Goal: Information Seeking & Learning: Learn about a topic

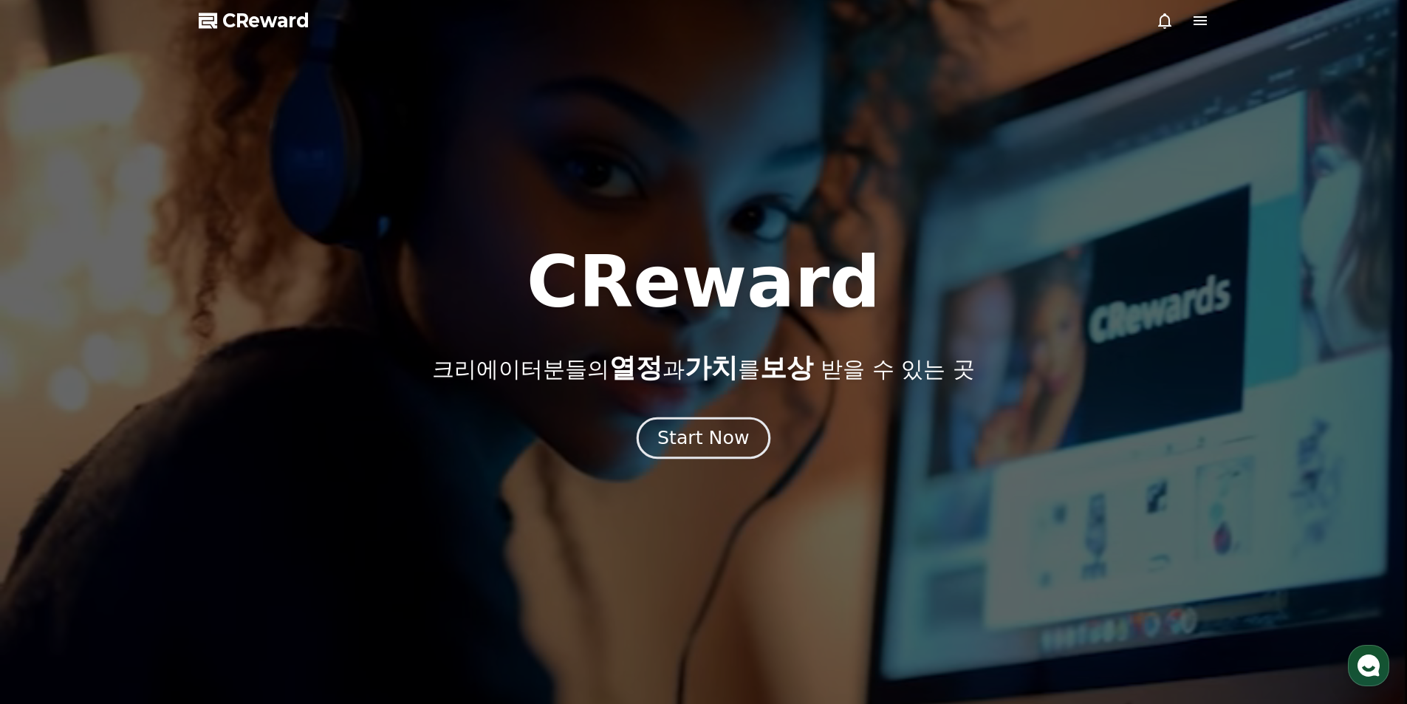
click at [737, 438] on div "Start Now" at bounding box center [703, 437] width 92 height 25
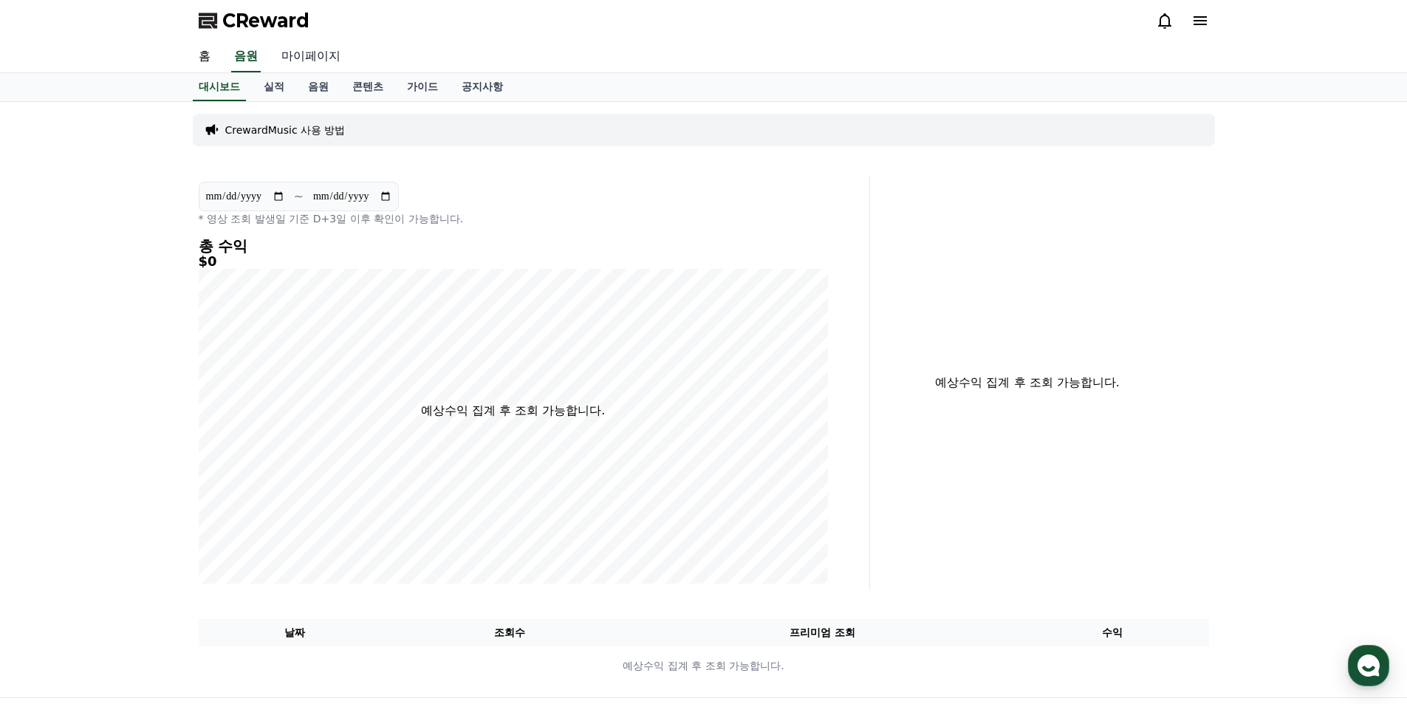
click at [320, 61] on link "마이페이지" at bounding box center [311, 56] width 83 height 31
select select "**********"
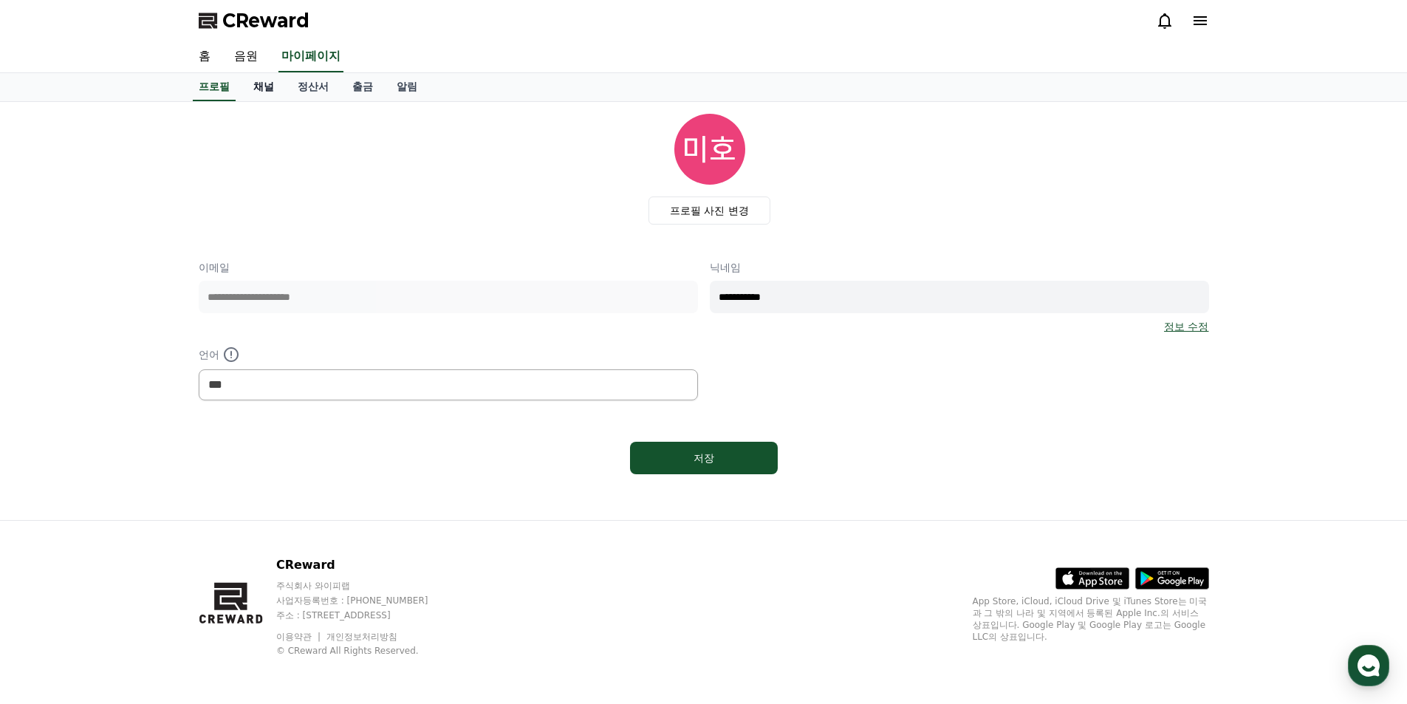
click at [263, 95] on link "채널" at bounding box center [263, 87] width 44 height 28
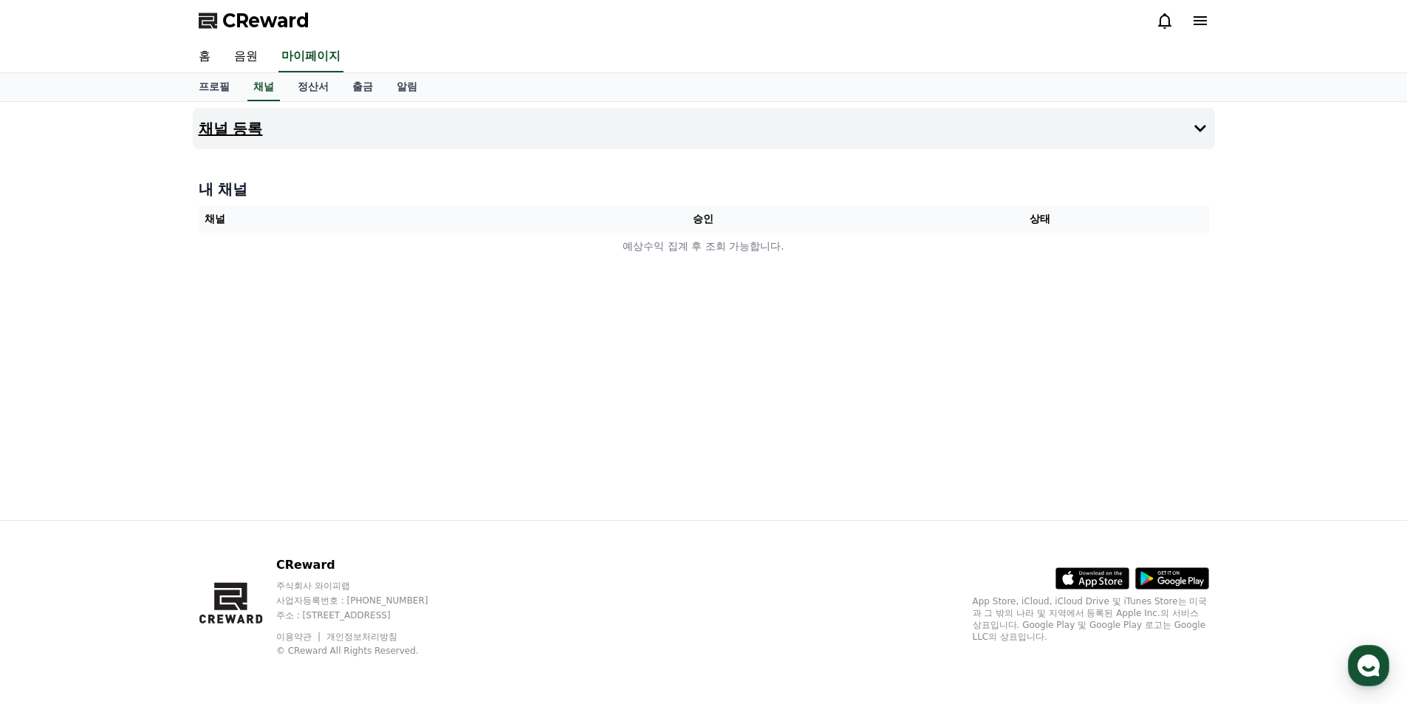
click at [427, 140] on button "채널 등록" at bounding box center [704, 128] width 1022 height 41
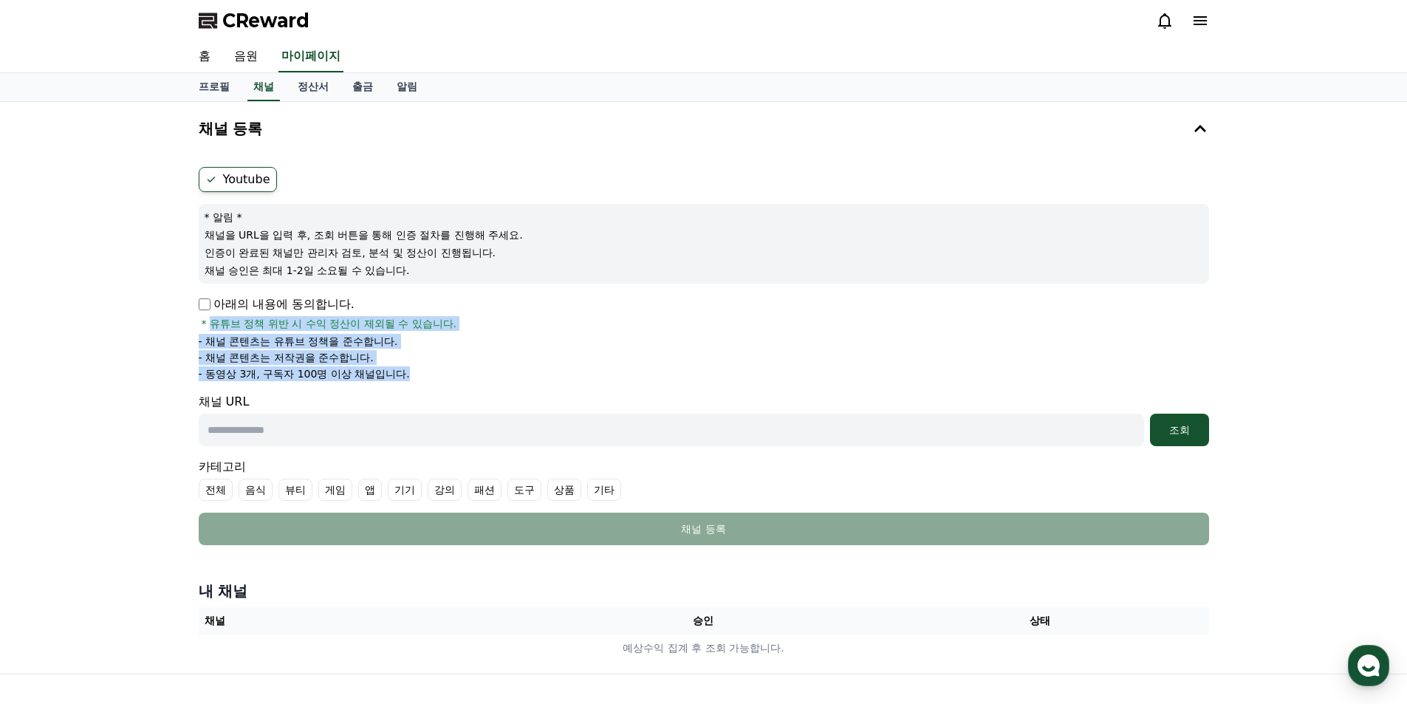
drag, startPoint x: 212, startPoint y: 325, endPoint x: 433, endPoint y: 376, distance: 226.6
click at [433, 376] on div "아래의 내용에 동의합니다. * 유튜브 정책 위반 시 수익 정산이 제외될 수 있습니다. - 채널 콘텐츠는 유튜브 정책을 준수합니다. - 채널 콘…" at bounding box center [704, 338] width 1010 height 86
click at [433, 376] on li "- 동영상 3개, 구독자 100명 이상 채널입니다." at bounding box center [704, 373] width 1010 height 15
drag, startPoint x: 439, startPoint y: 376, endPoint x: 620, endPoint y: 356, distance: 181.3
click at [201, 329] on div "아래의 내용에 동의합니다. * 유튜브 정책 위반 시 수익 정산이 제외될 수 있습니다. - 채널 콘텐츠는 유튜브 정책을 준수합니다. - 채널 콘…" at bounding box center [704, 338] width 1010 height 86
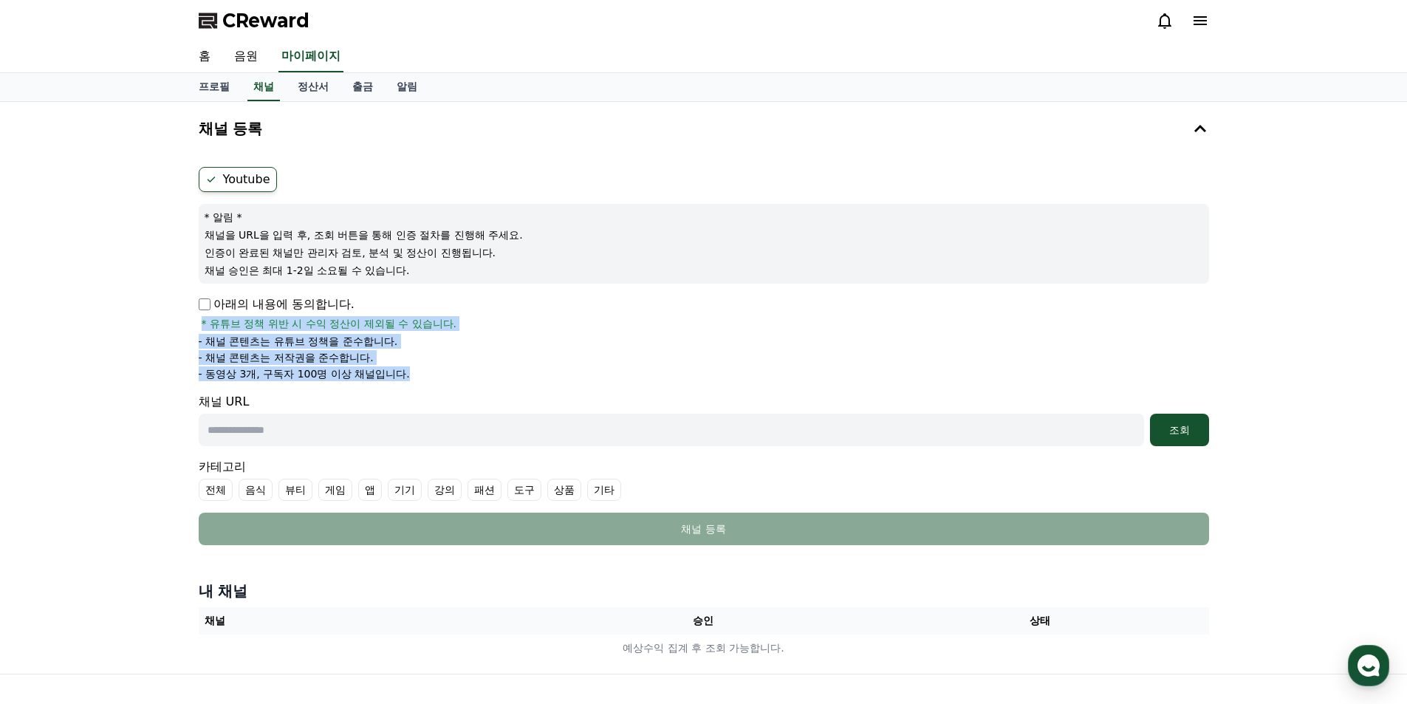
click at [651, 357] on li "- 채널 콘텐츠는 저작권을 준수합니다." at bounding box center [704, 357] width 1010 height 15
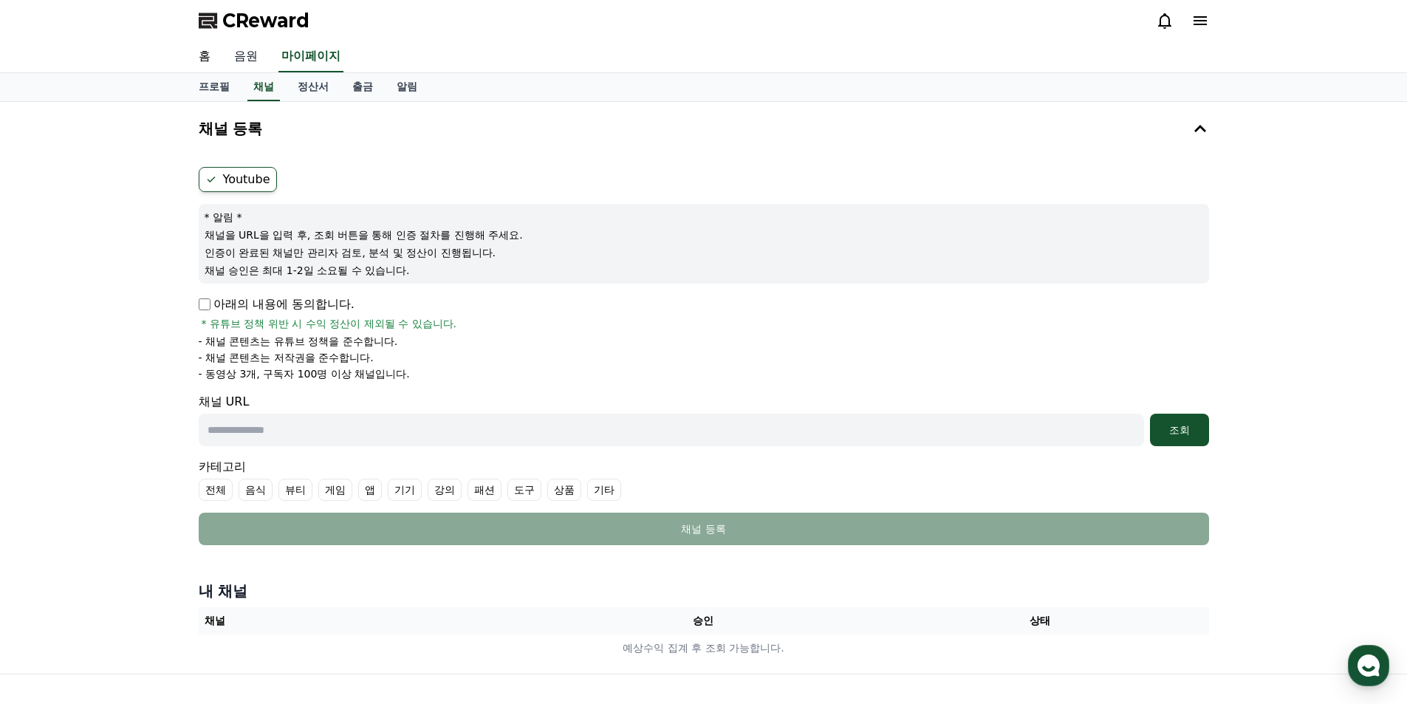
click at [244, 53] on link "음원" at bounding box center [245, 56] width 47 height 31
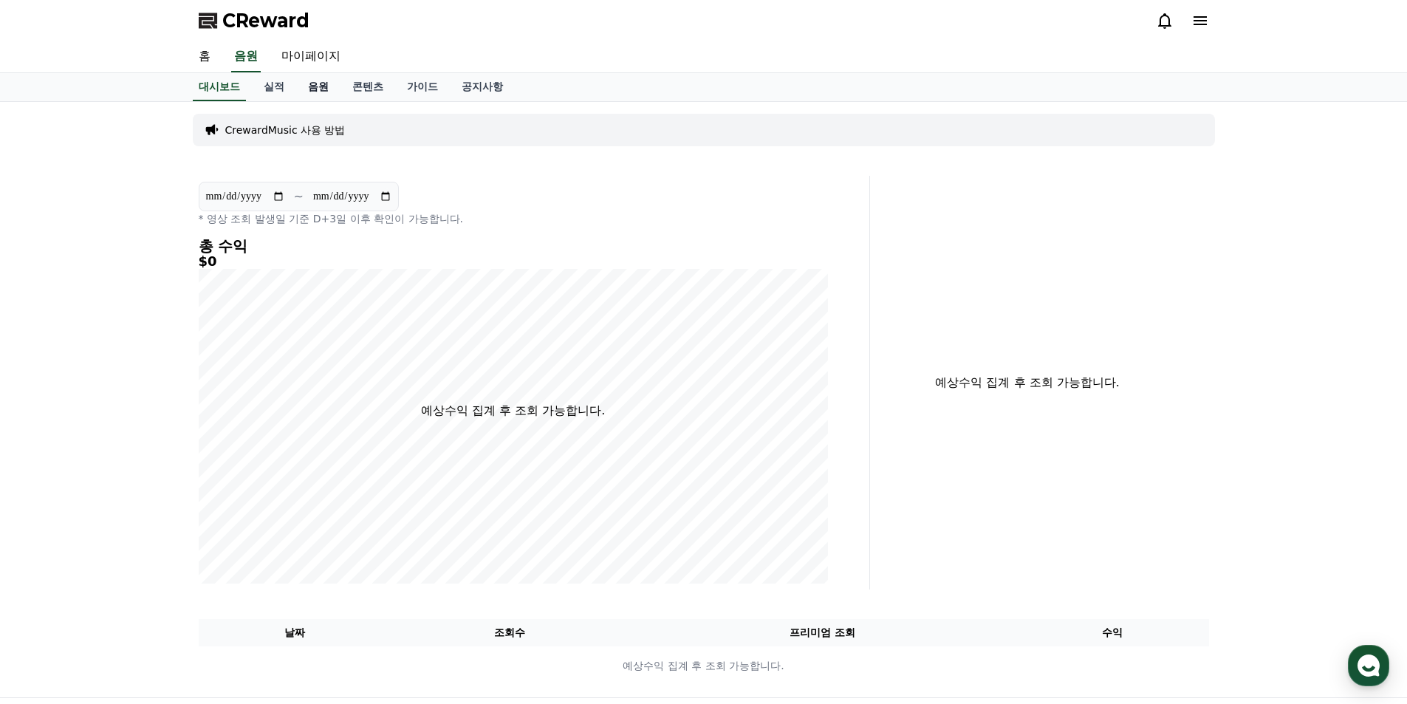
click at [308, 89] on link "음원" at bounding box center [318, 87] width 44 height 28
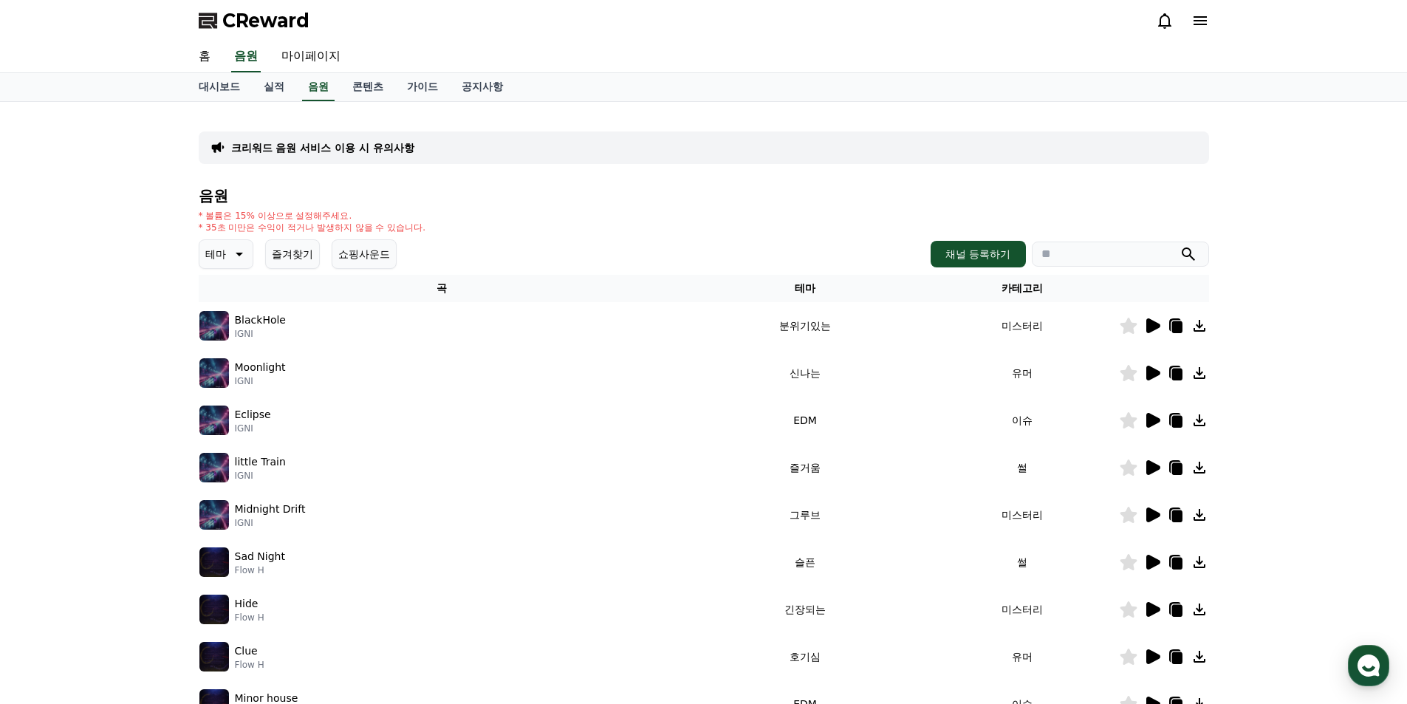
click at [225, 253] on p "테마" at bounding box center [215, 254] width 21 height 21
click at [222, 306] on button "웅장한" at bounding box center [222, 305] width 43 height 32
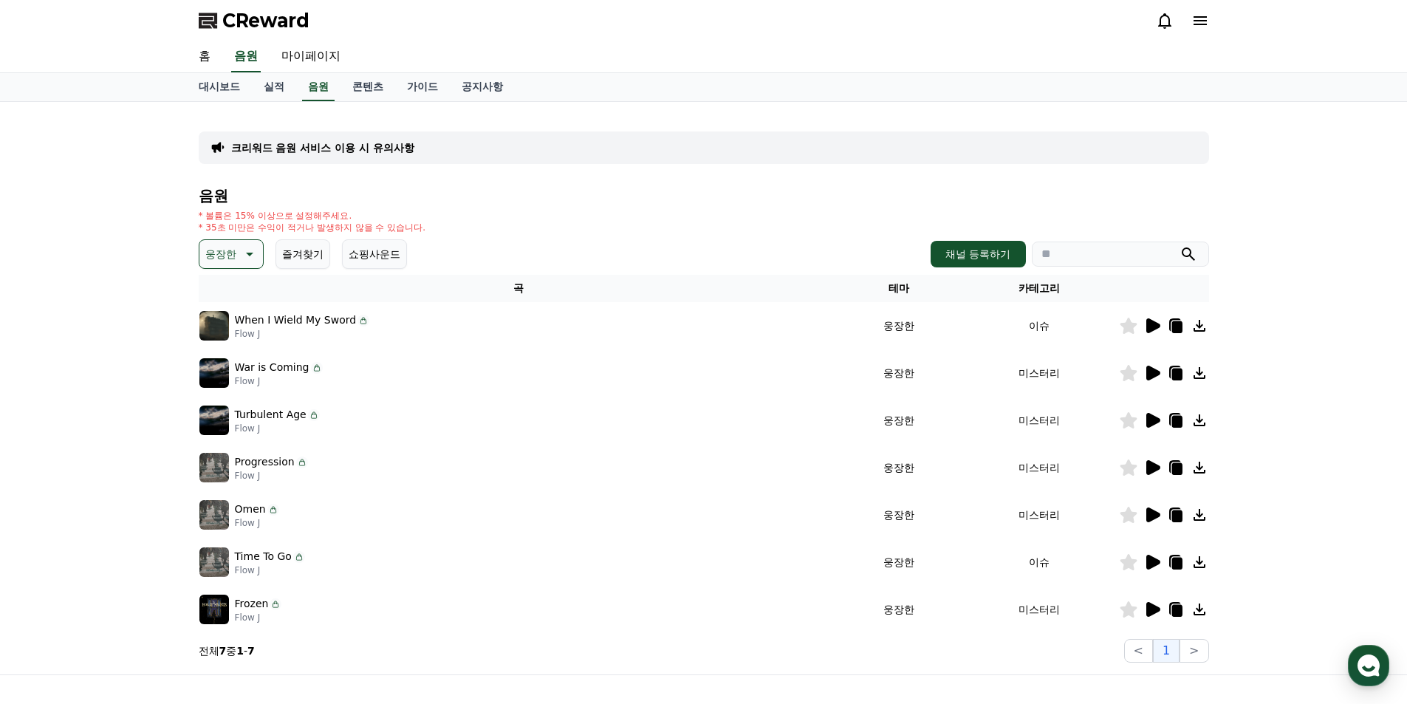
click at [1154, 322] on icon at bounding box center [1153, 325] width 14 height 15
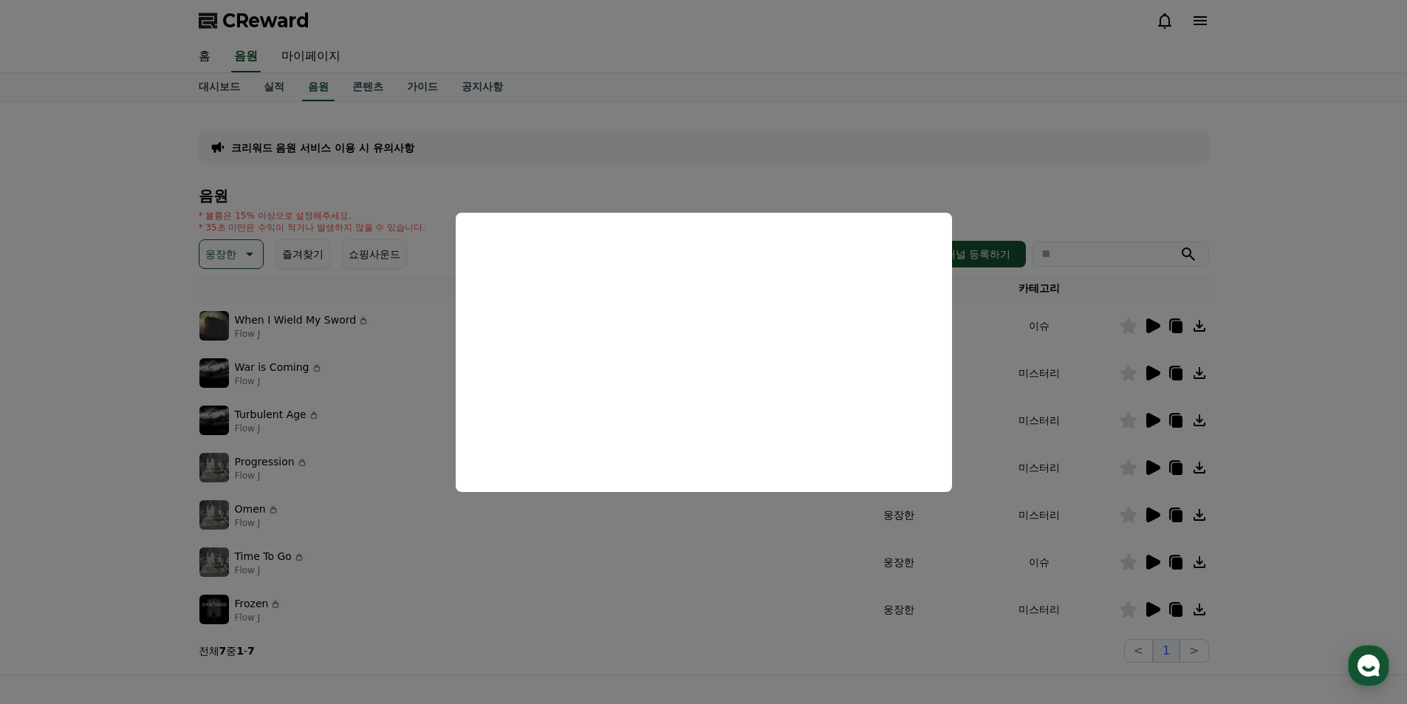
click at [89, 467] on button "close modal" at bounding box center [703, 352] width 1407 height 704
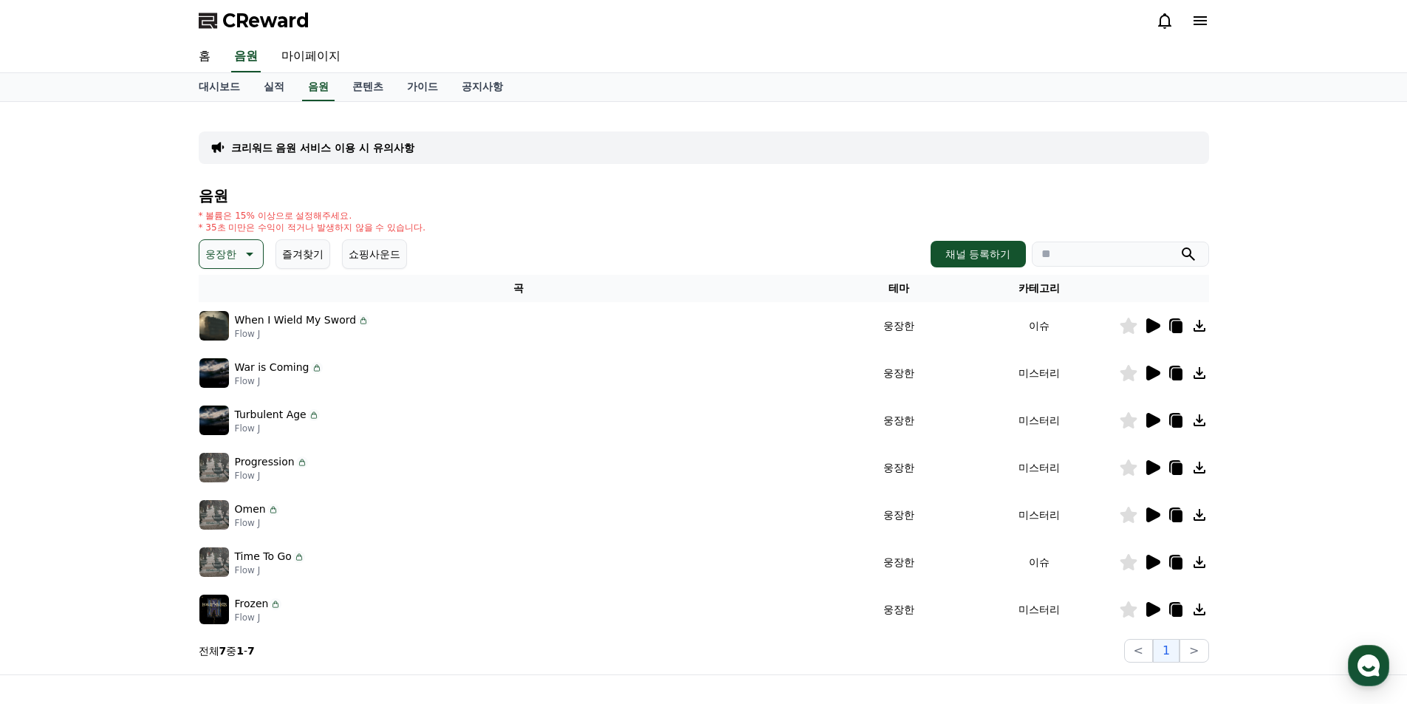
click at [1165, 559] on div at bounding box center [1164, 562] width 89 height 18
click at [1158, 560] on icon at bounding box center [1153, 562] width 14 height 15
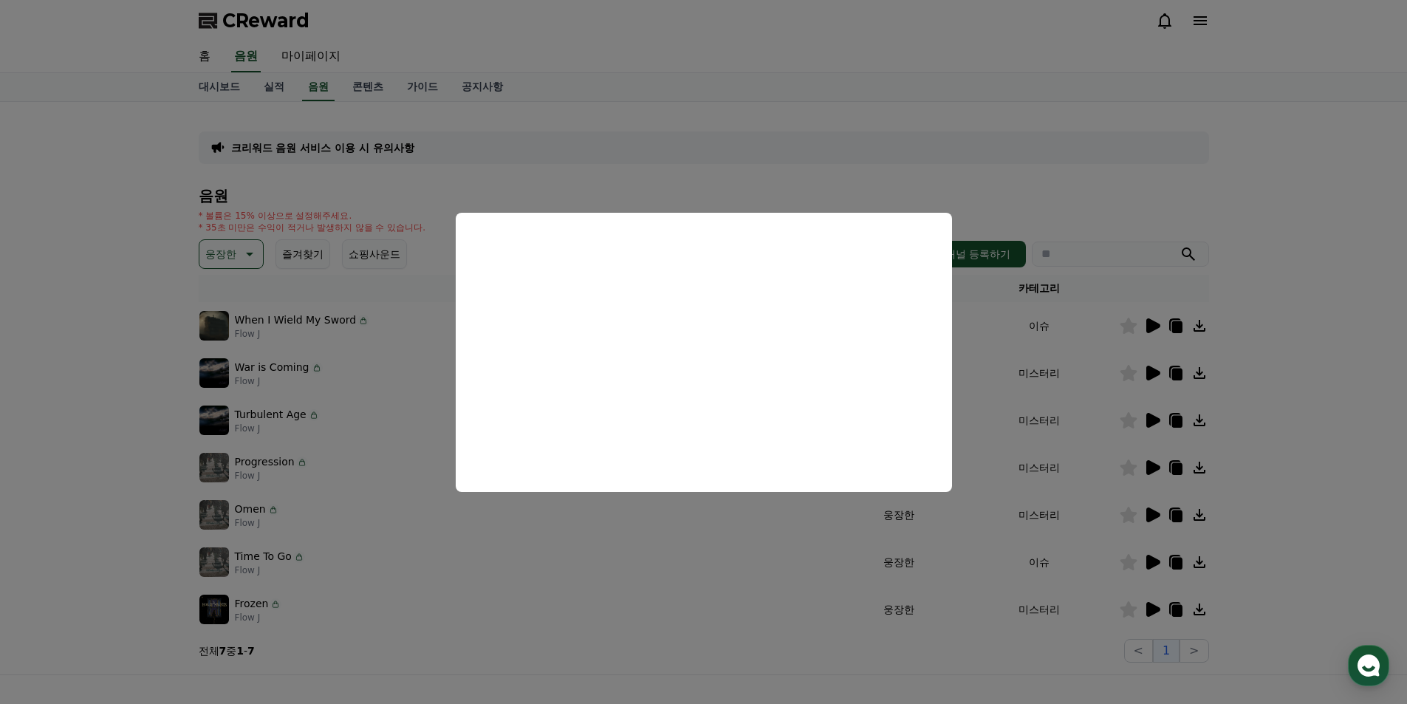
drag, startPoint x: 1355, startPoint y: 387, endPoint x: 944, endPoint y: 326, distance: 415.9
click at [1355, 388] on button "close modal" at bounding box center [703, 352] width 1407 height 704
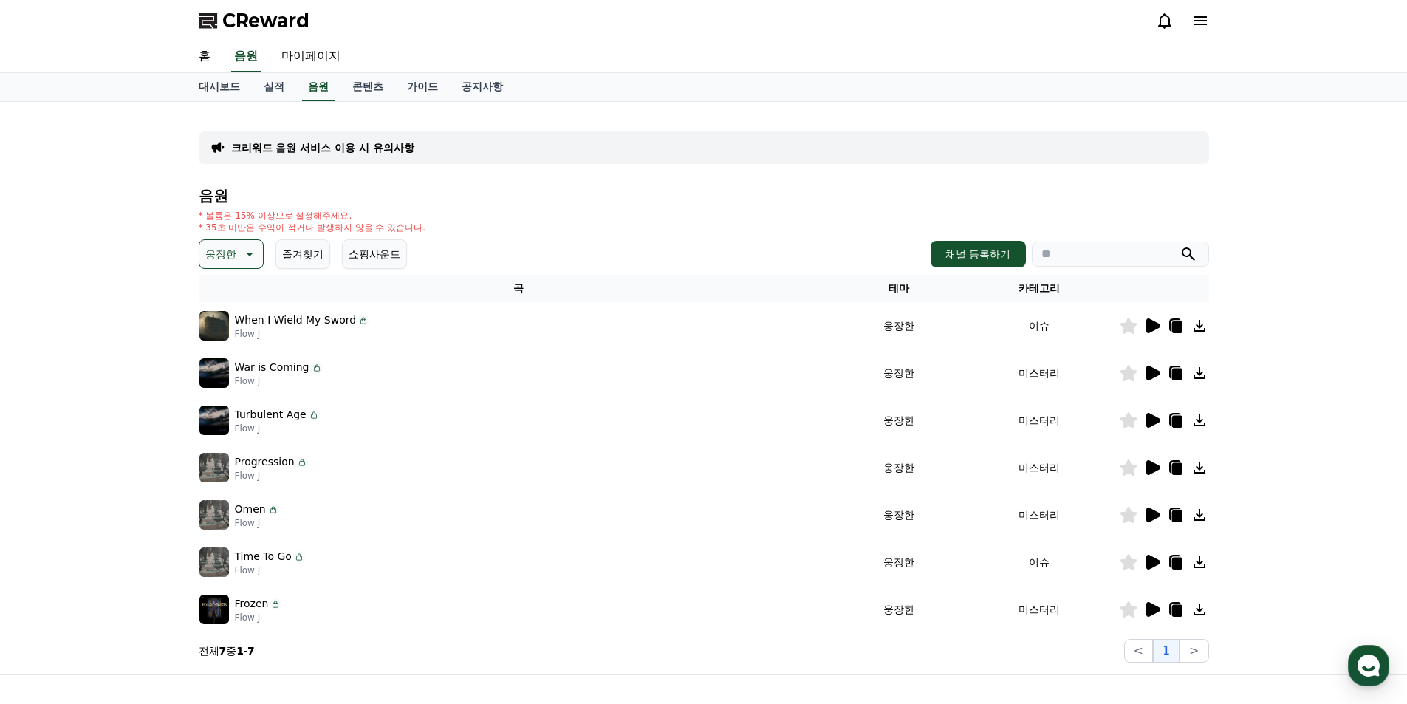
click at [235, 253] on p "웅장한" at bounding box center [220, 254] width 31 height 21
click at [228, 378] on button "긴장되는" at bounding box center [227, 376] width 53 height 32
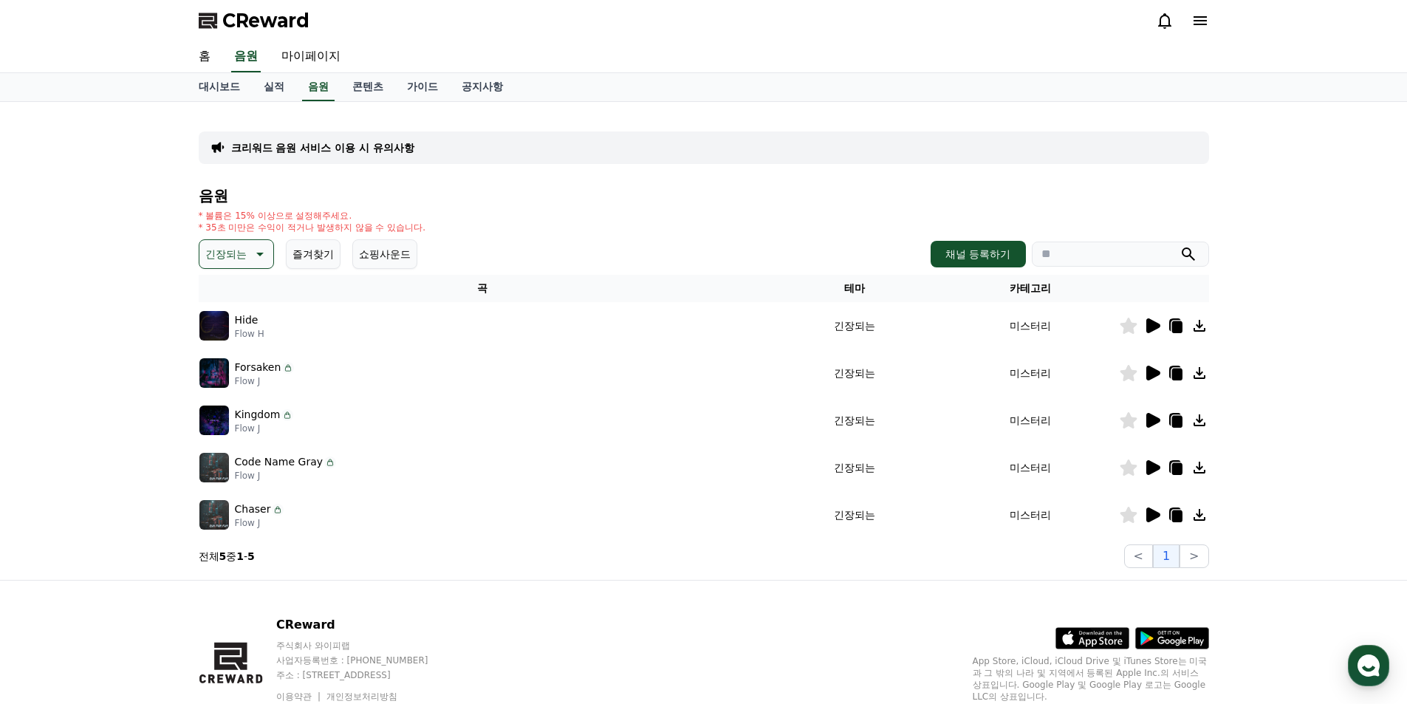
click at [1155, 325] on icon at bounding box center [1153, 325] width 14 height 15
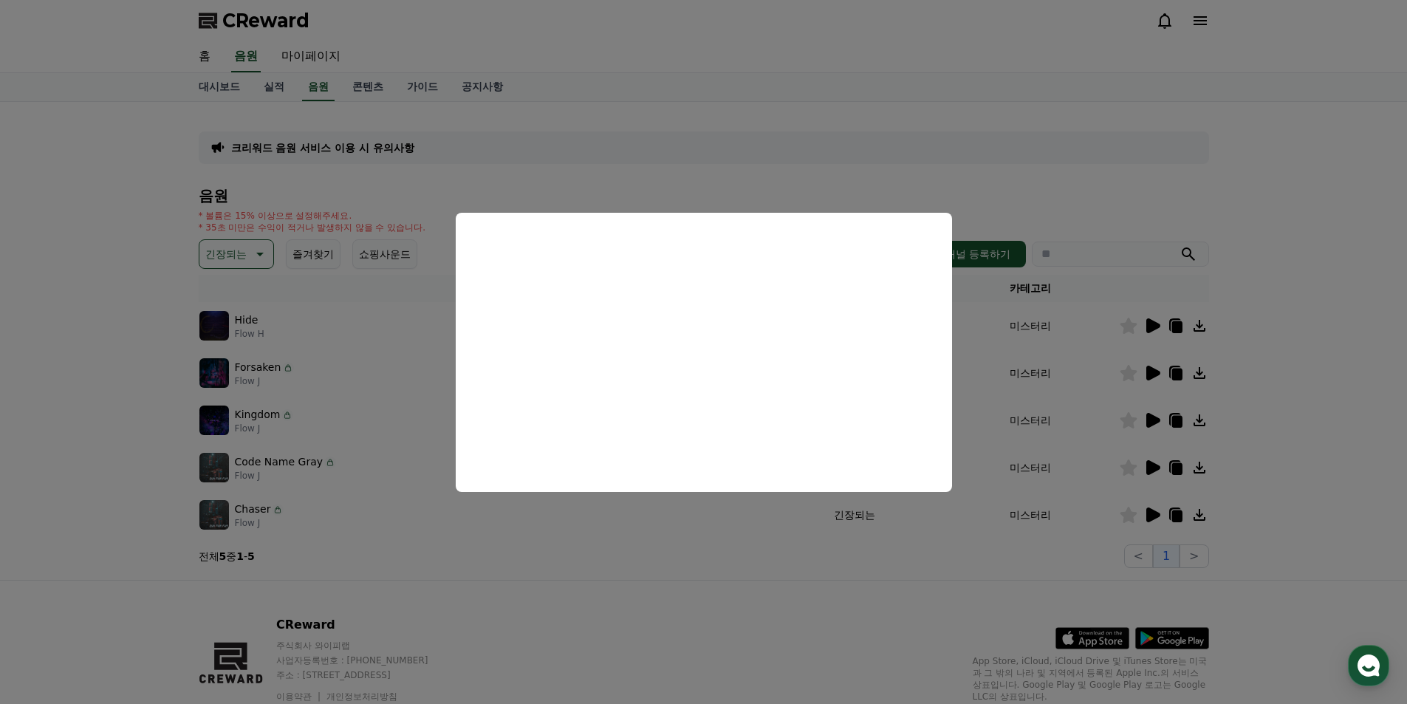
click at [313, 391] on button "close modal" at bounding box center [703, 352] width 1407 height 704
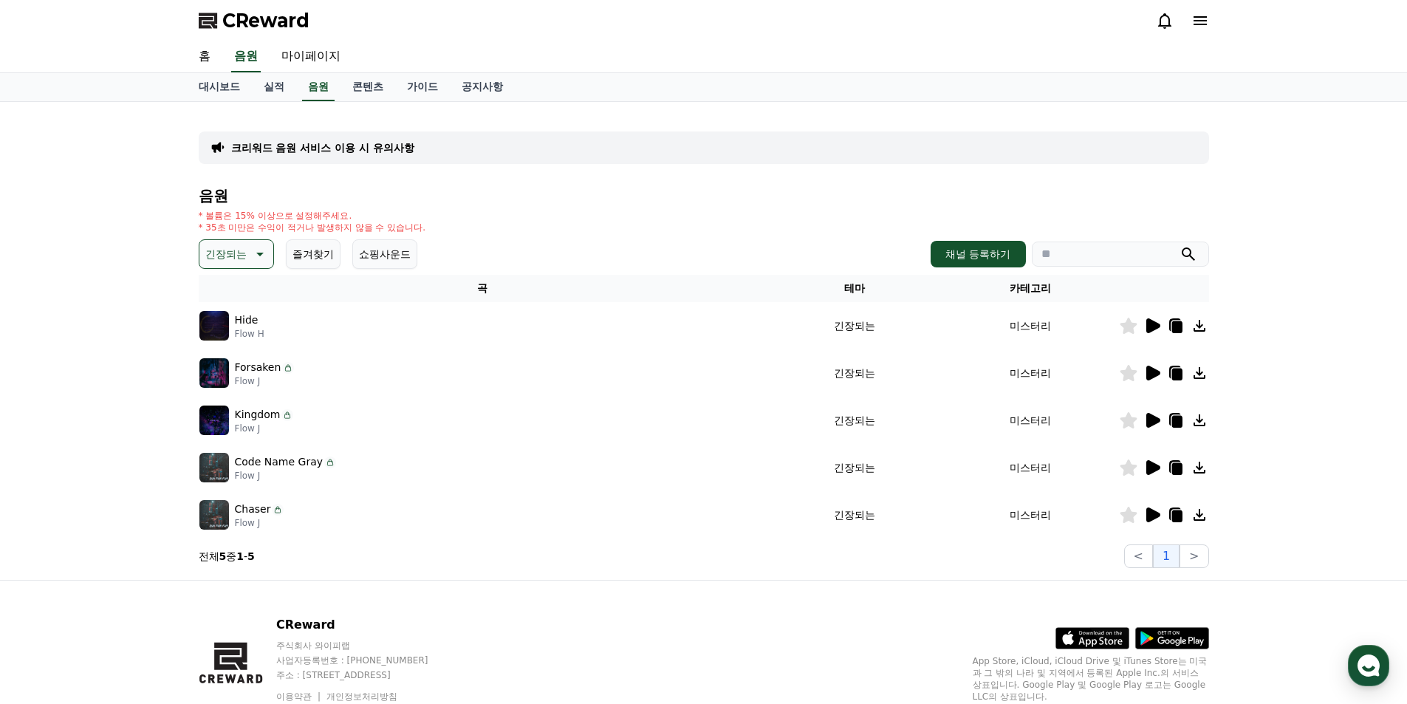
click at [242, 275] on th "곡" at bounding box center [483, 288] width 569 height 27
click at [244, 260] on p "긴장되는" at bounding box center [225, 254] width 41 height 21
click at [239, 369] on button "신나는" at bounding box center [222, 376] width 43 height 32
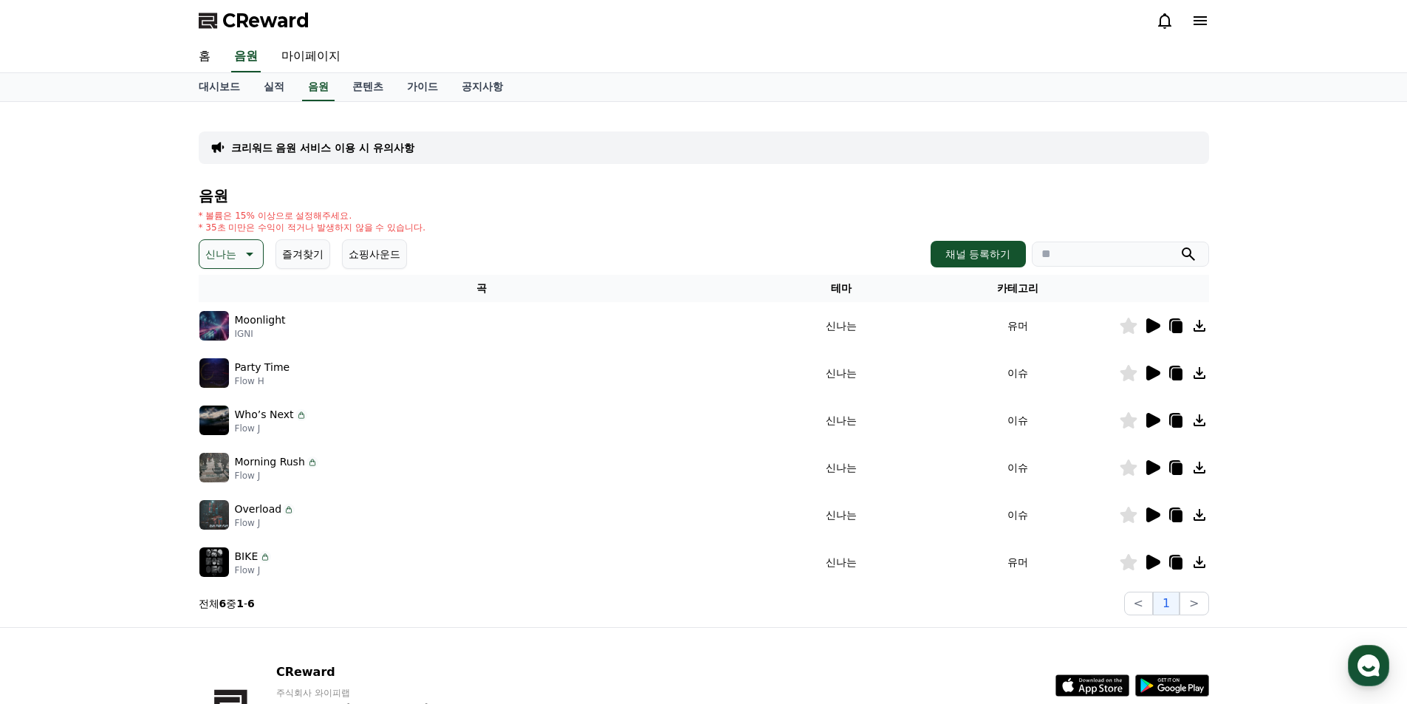
click at [252, 252] on icon at bounding box center [248, 254] width 18 height 18
click at [227, 349] on button "반전" at bounding box center [217, 340] width 32 height 32
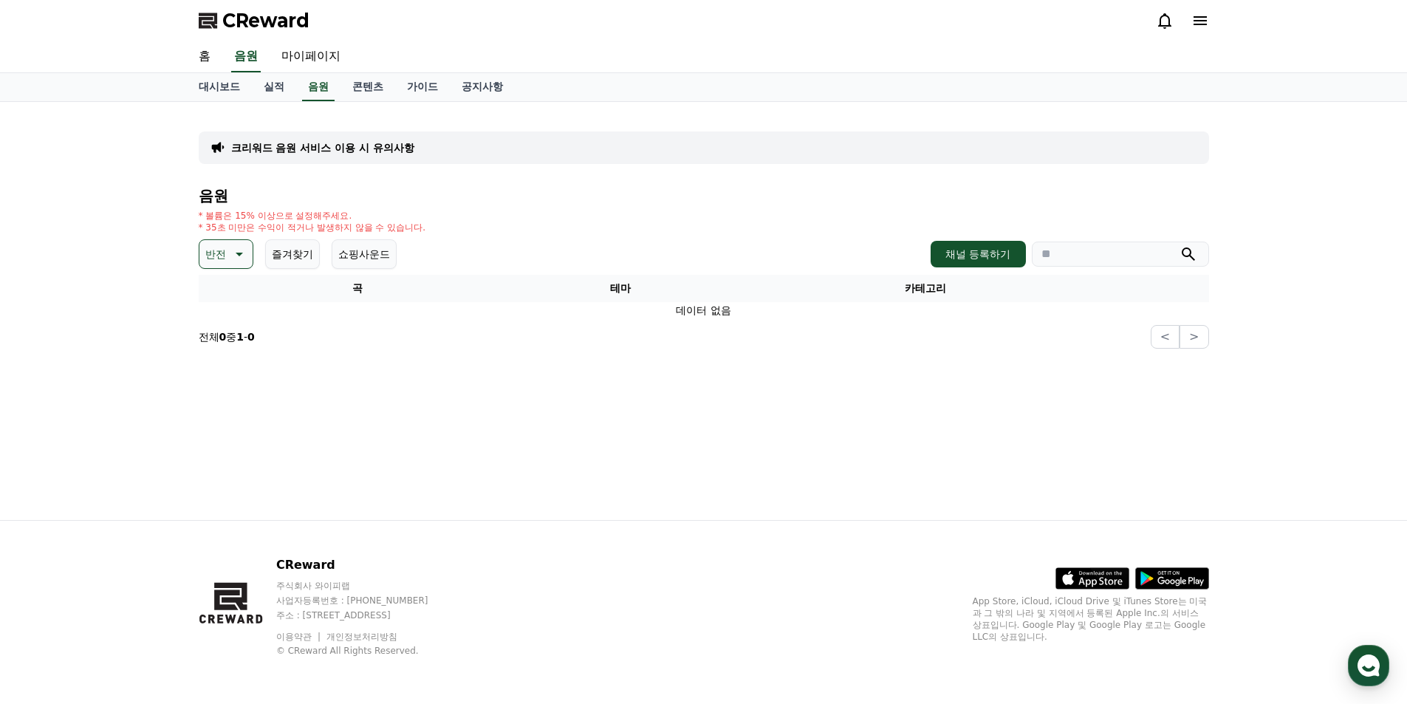
click at [222, 261] on p "반전" at bounding box center [215, 254] width 21 height 21
click at [239, 377] on button "웅장한" at bounding box center [222, 379] width 43 height 32
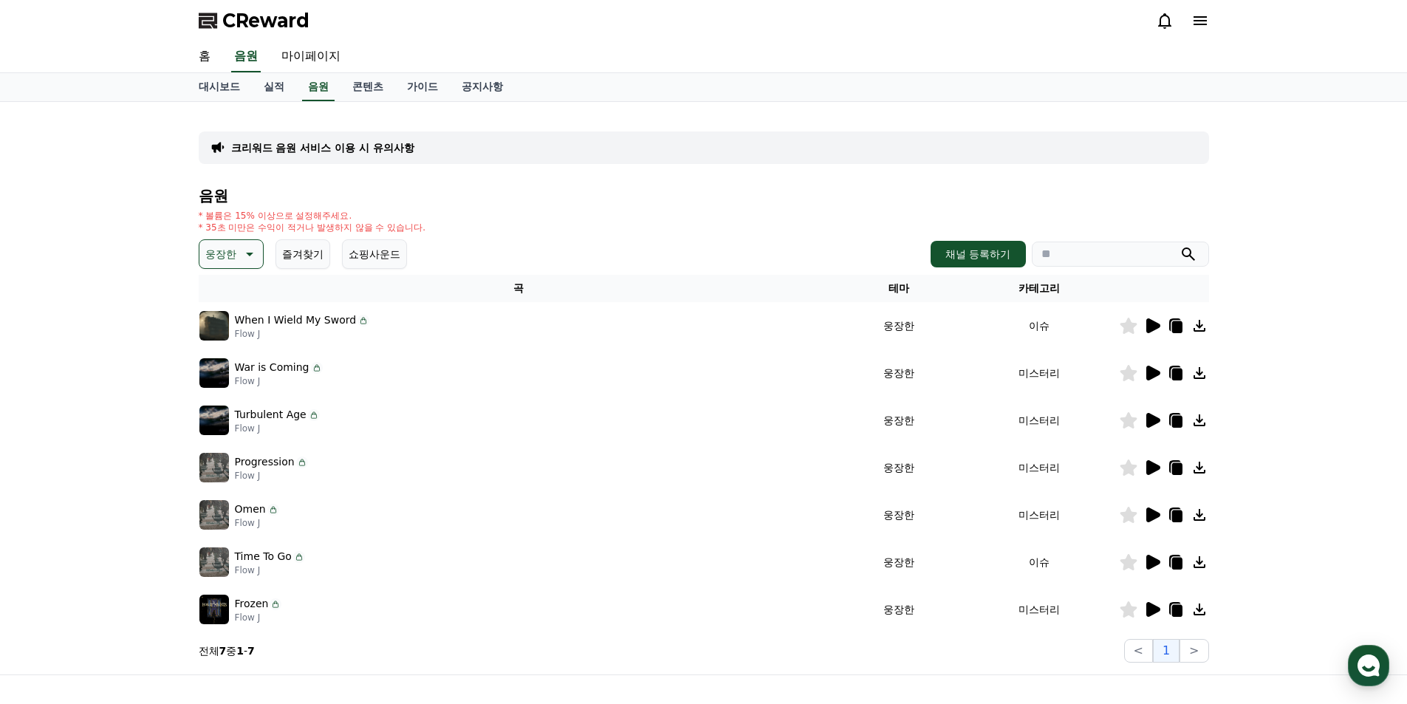
click at [1151, 565] on icon at bounding box center [1153, 562] width 14 height 15
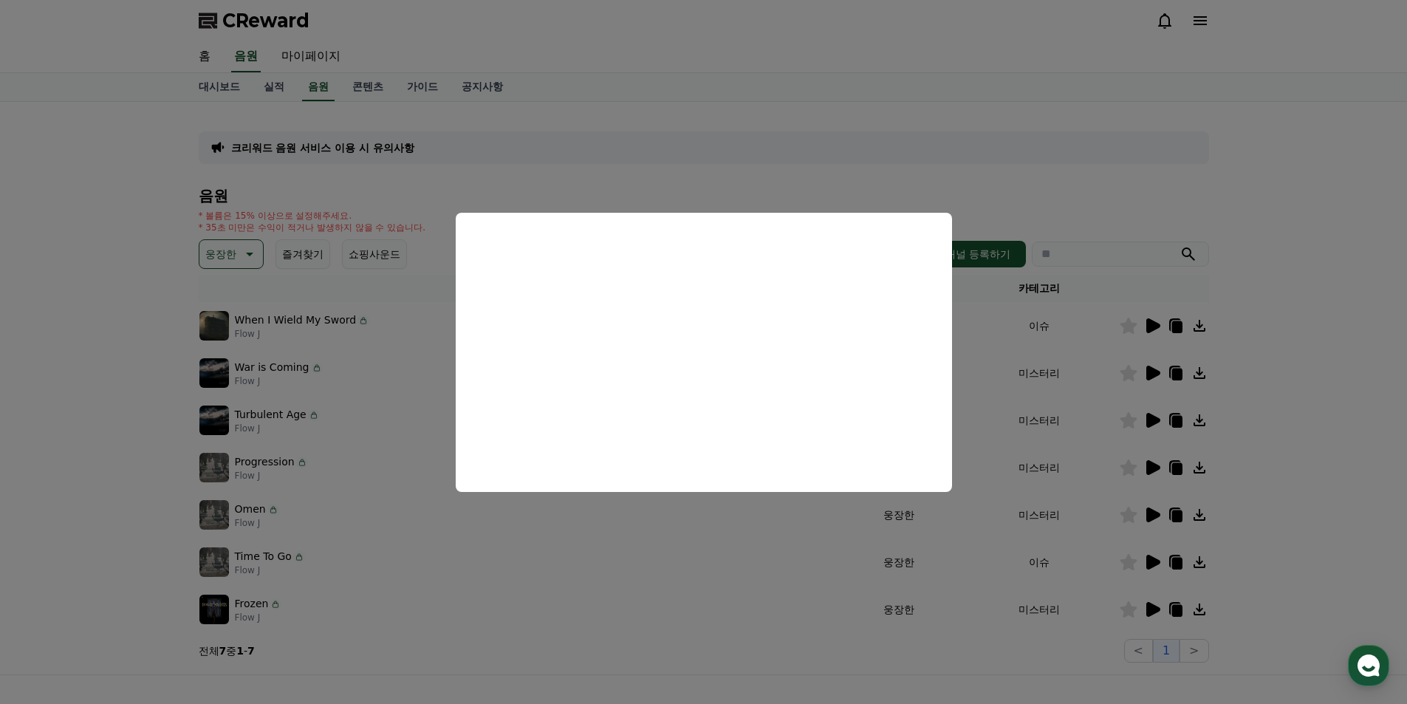
click at [1151, 502] on button "close modal" at bounding box center [703, 352] width 1407 height 704
click at [1151, 513] on icon at bounding box center [1153, 514] width 14 height 15
click at [700, 567] on button "close modal" at bounding box center [703, 352] width 1407 height 704
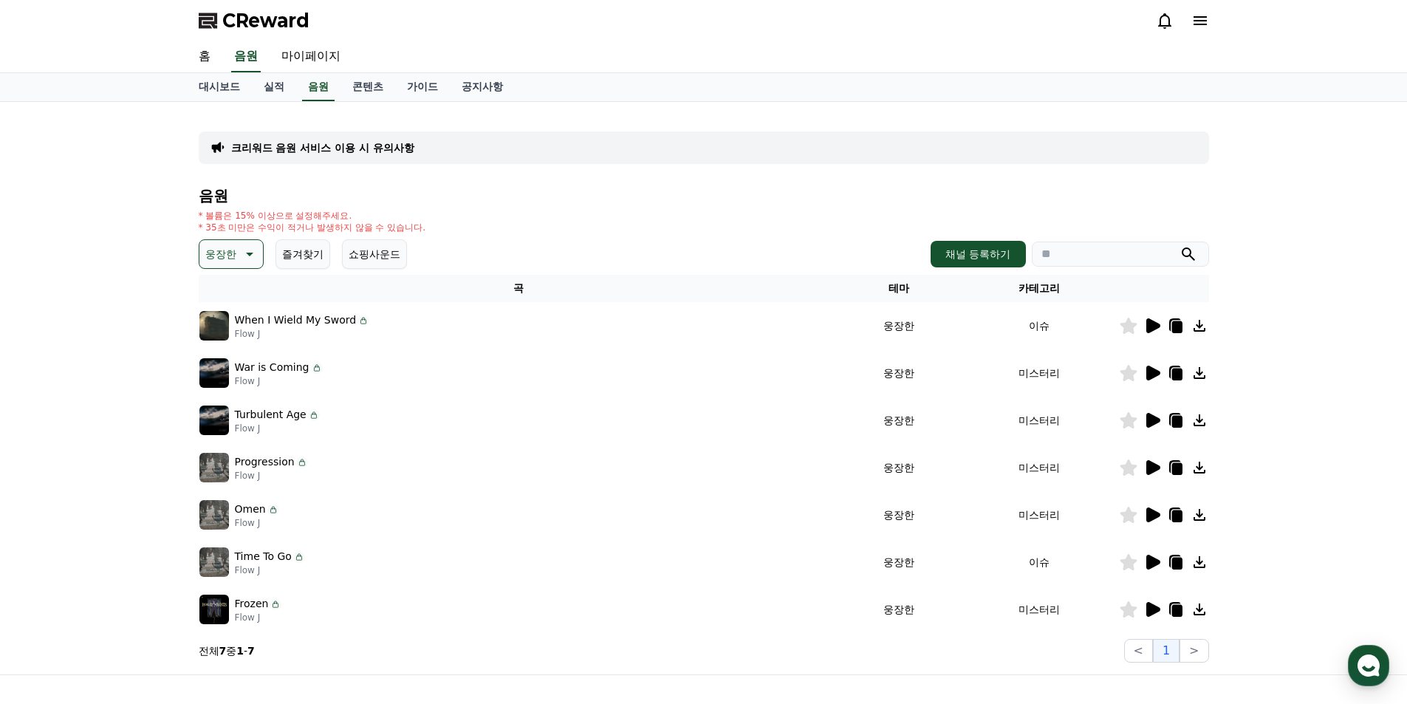
click at [1150, 617] on icon at bounding box center [1152, 609] width 18 height 18
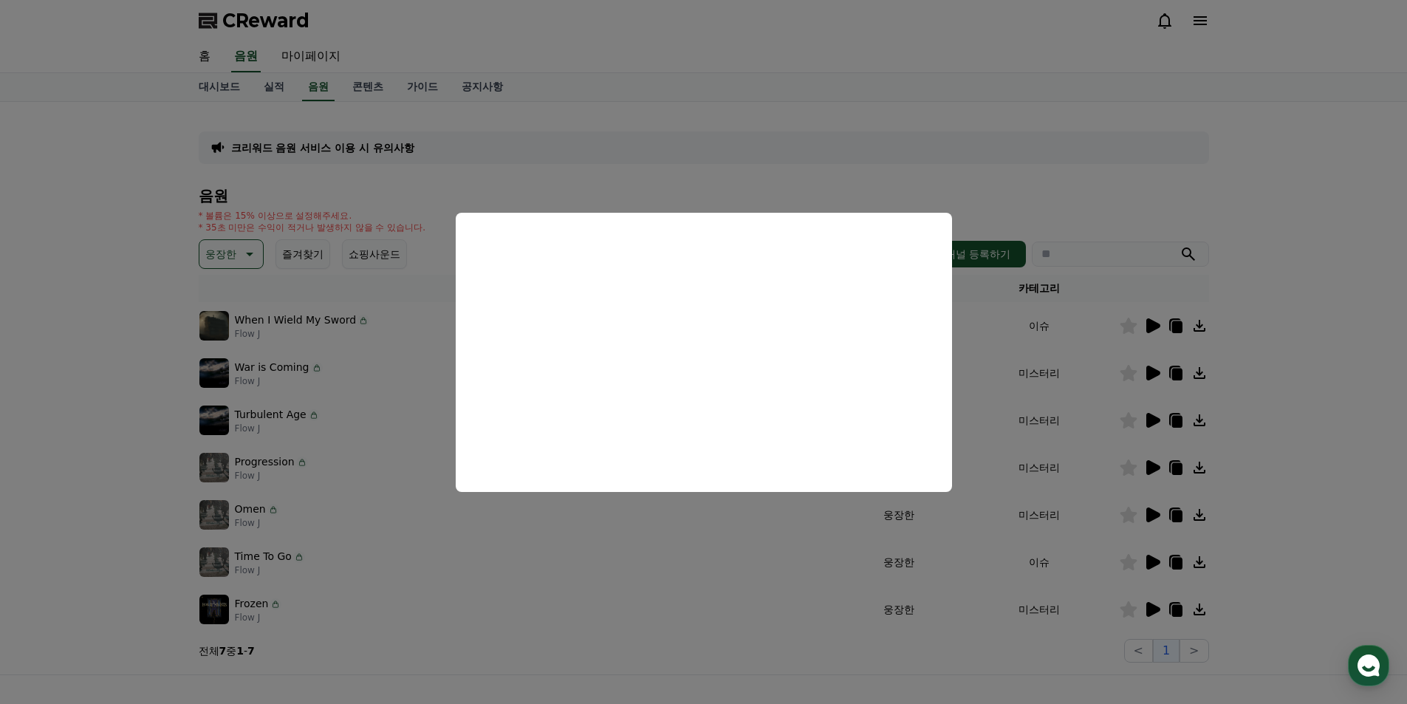
click at [1391, 344] on button "close modal" at bounding box center [703, 352] width 1407 height 704
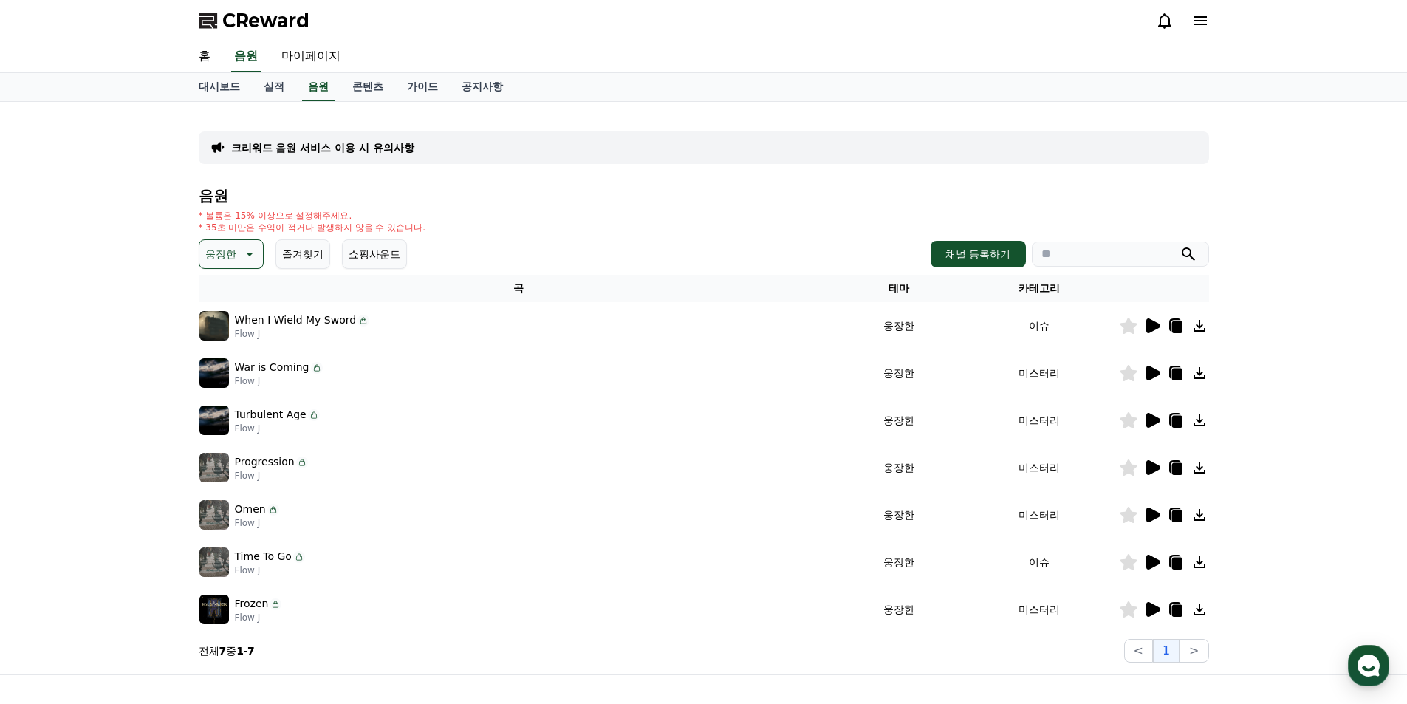
click at [1145, 473] on icon at bounding box center [1152, 468] width 18 height 18
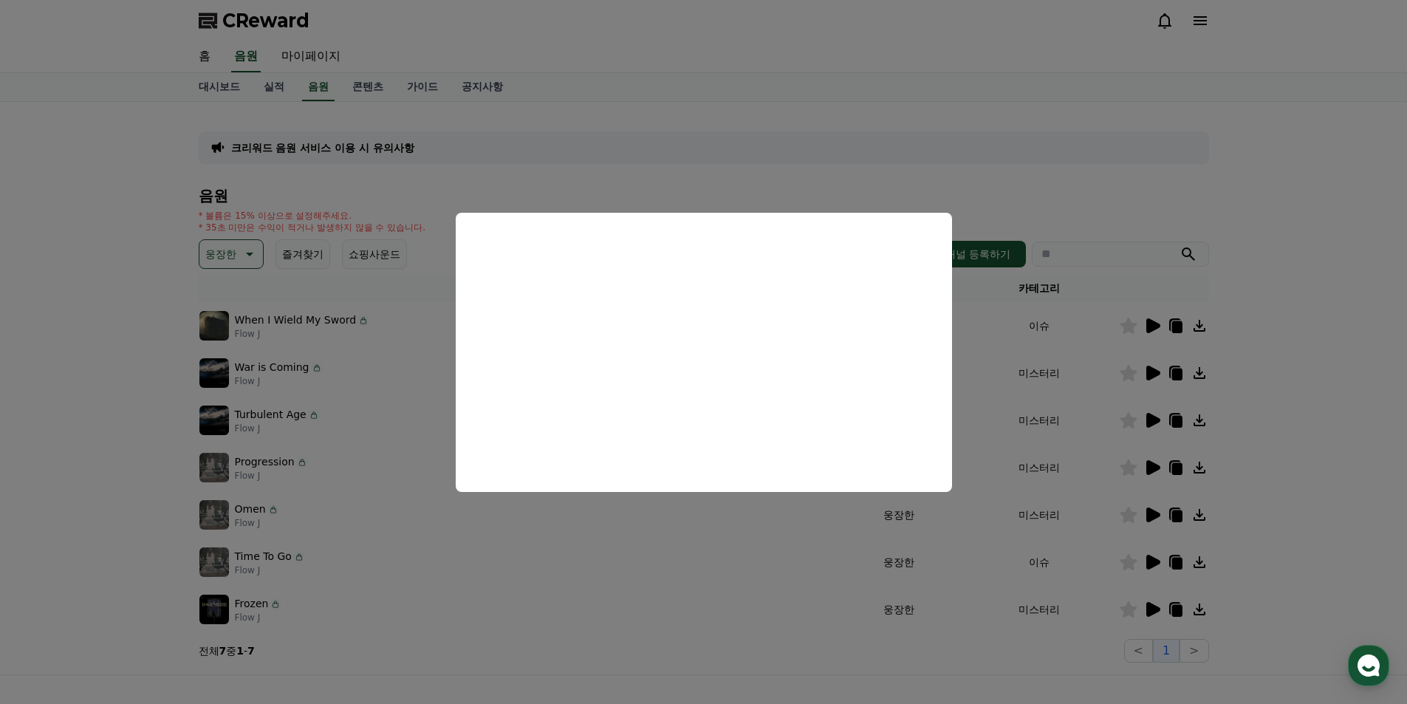
click at [1198, 278] on button "close modal" at bounding box center [703, 352] width 1407 height 704
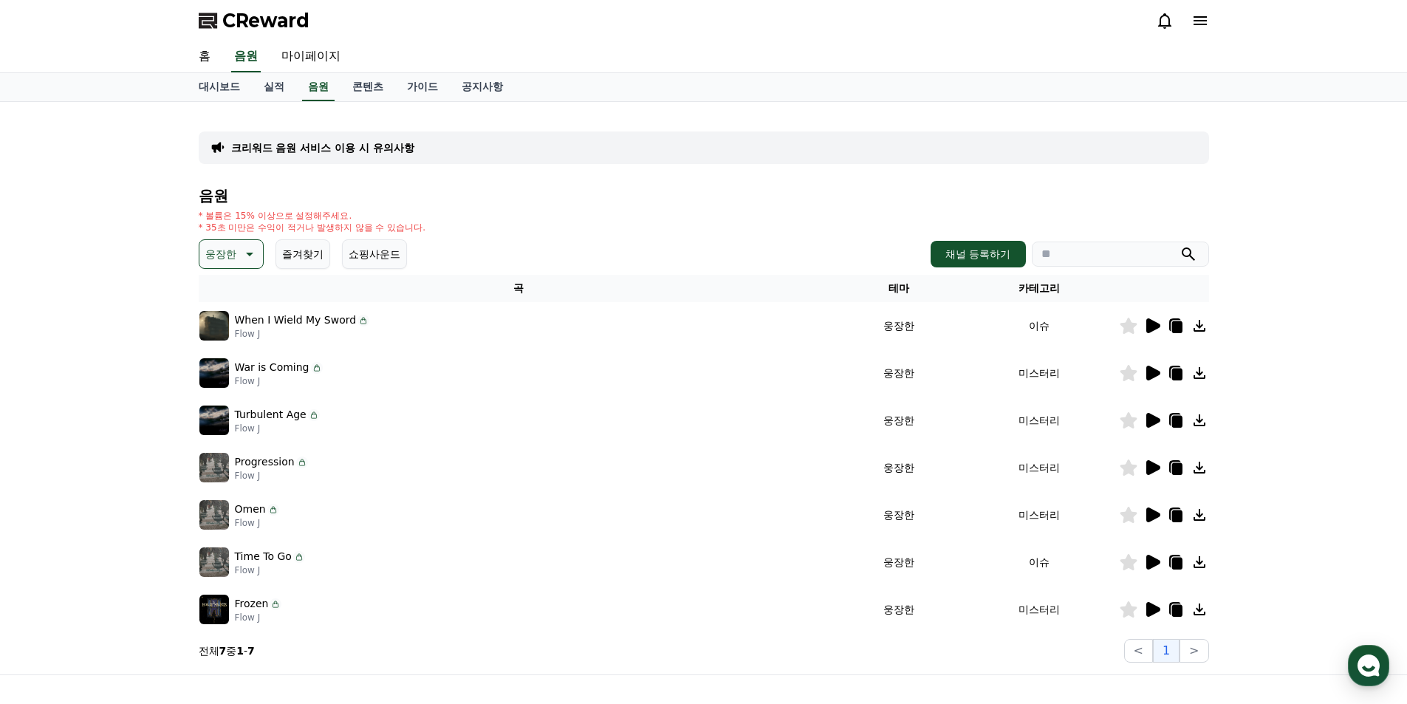
click at [1154, 418] on icon at bounding box center [1153, 420] width 14 height 15
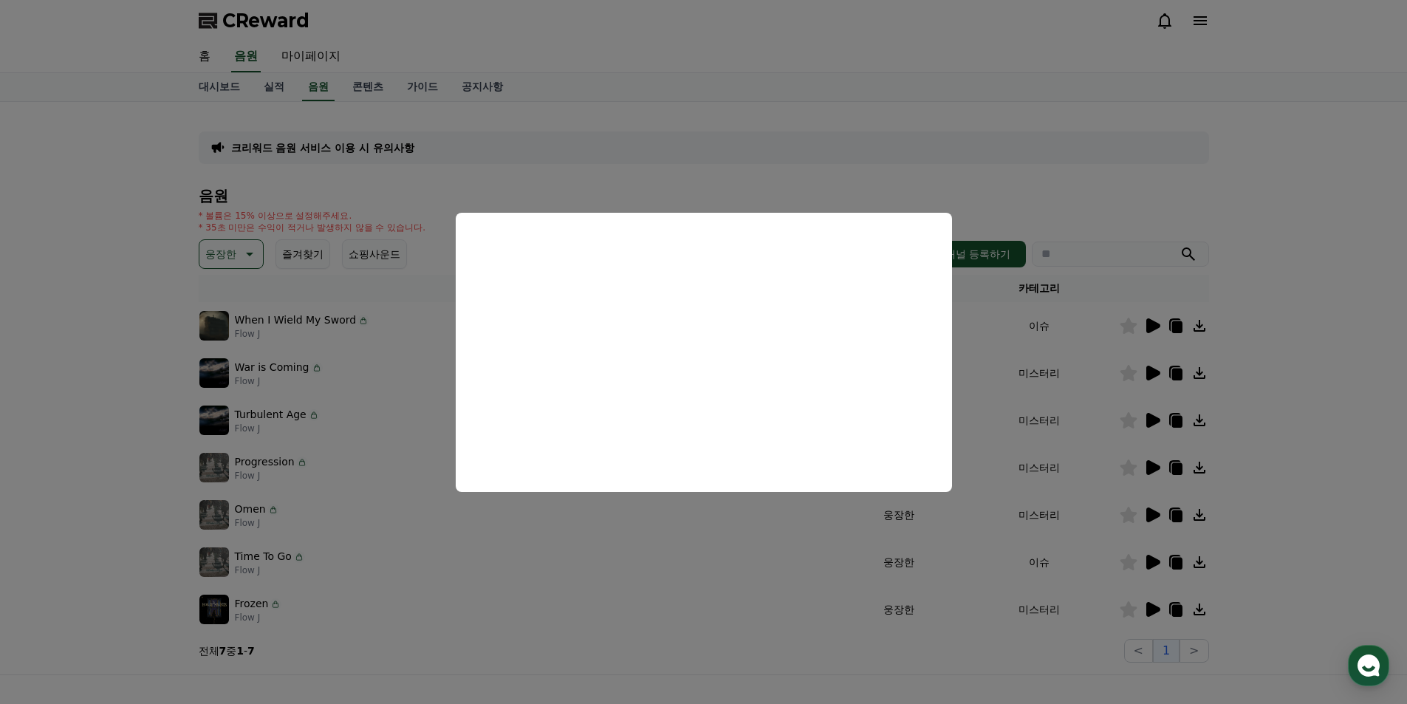
click at [1233, 158] on button "close modal" at bounding box center [703, 352] width 1407 height 704
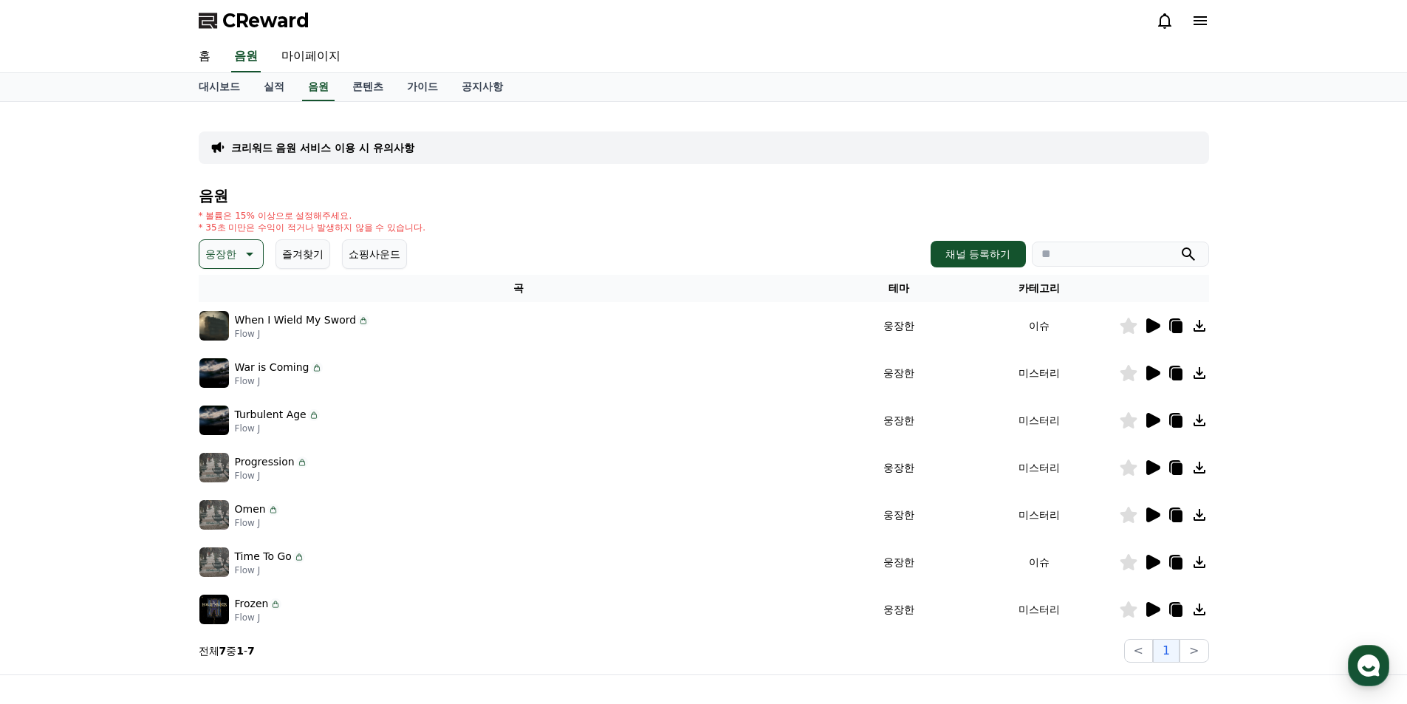
click at [208, 255] on p "웅장한" at bounding box center [220, 254] width 31 height 21
click at [229, 306] on button "밝은" at bounding box center [217, 299] width 32 height 32
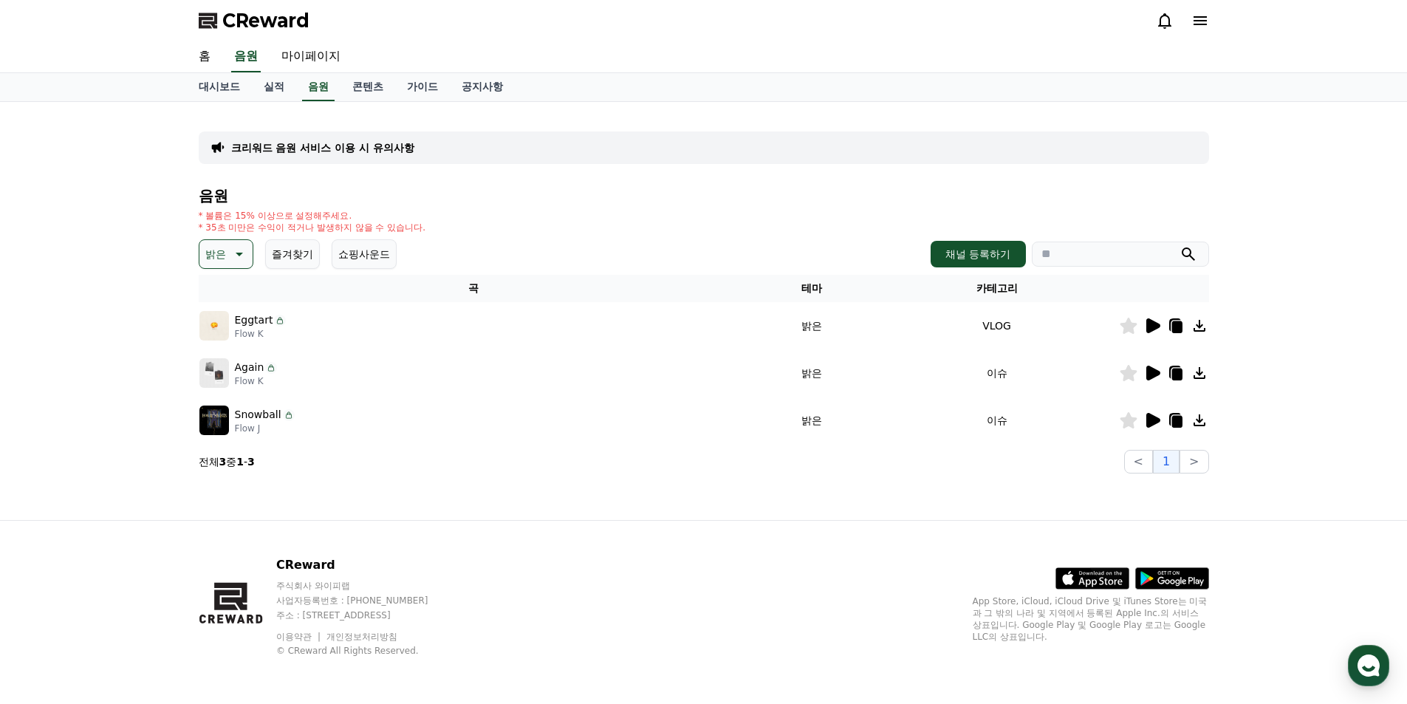
click at [1148, 327] on icon at bounding box center [1153, 325] width 14 height 15
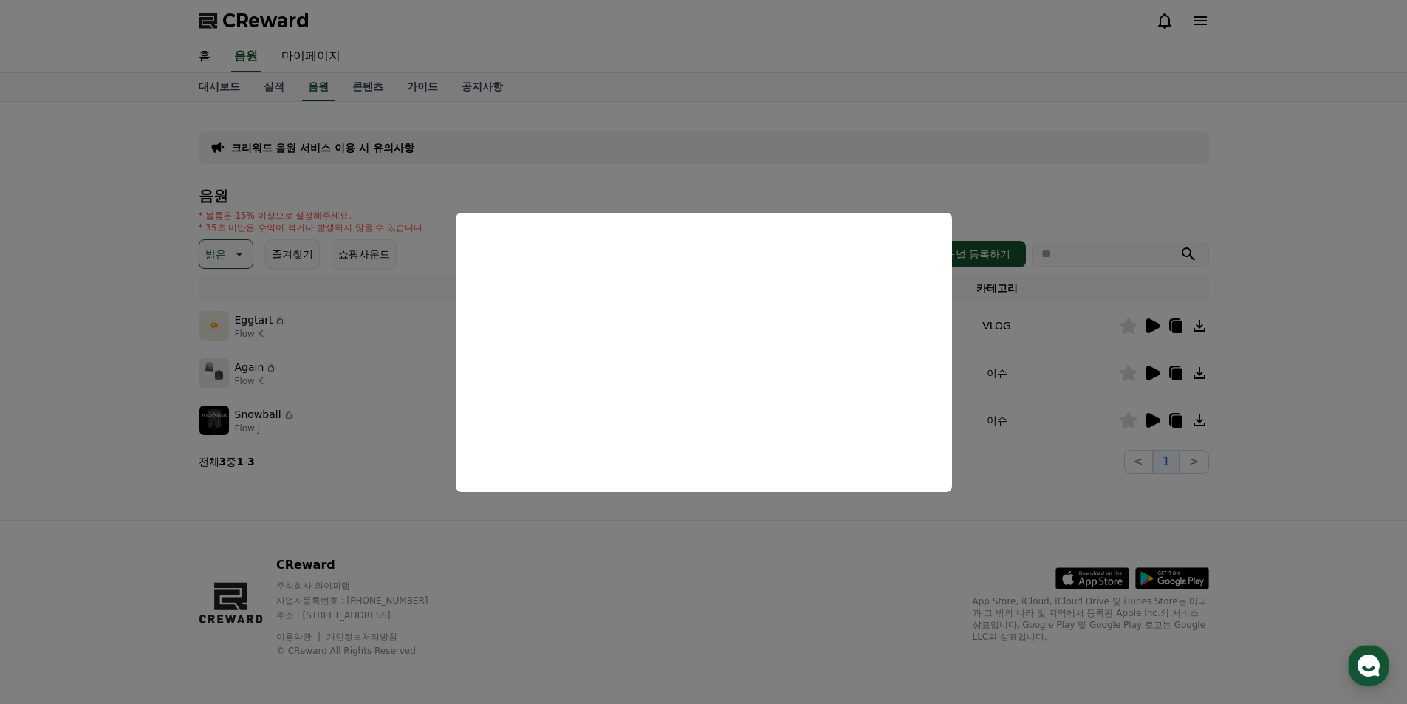
click at [713, 529] on button "close modal" at bounding box center [703, 352] width 1407 height 704
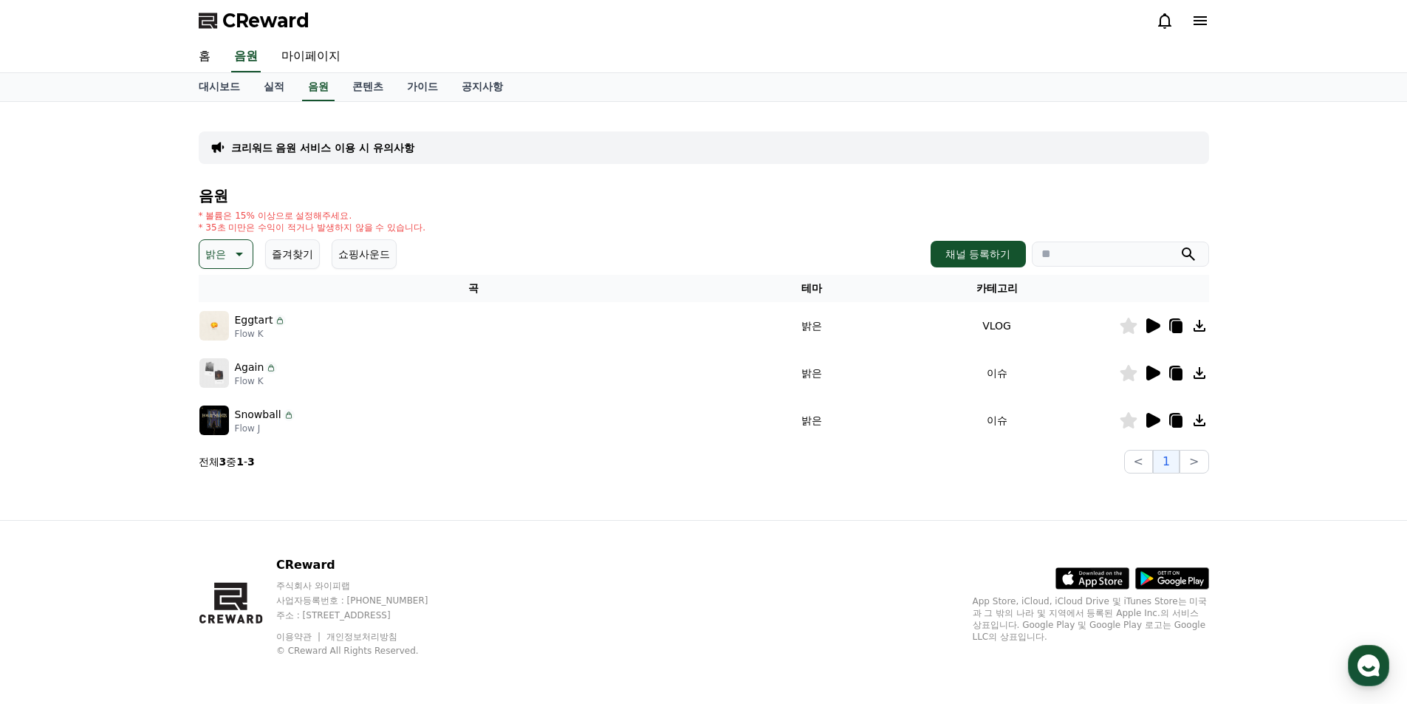
click at [1159, 370] on icon at bounding box center [1152, 373] width 18 height 18
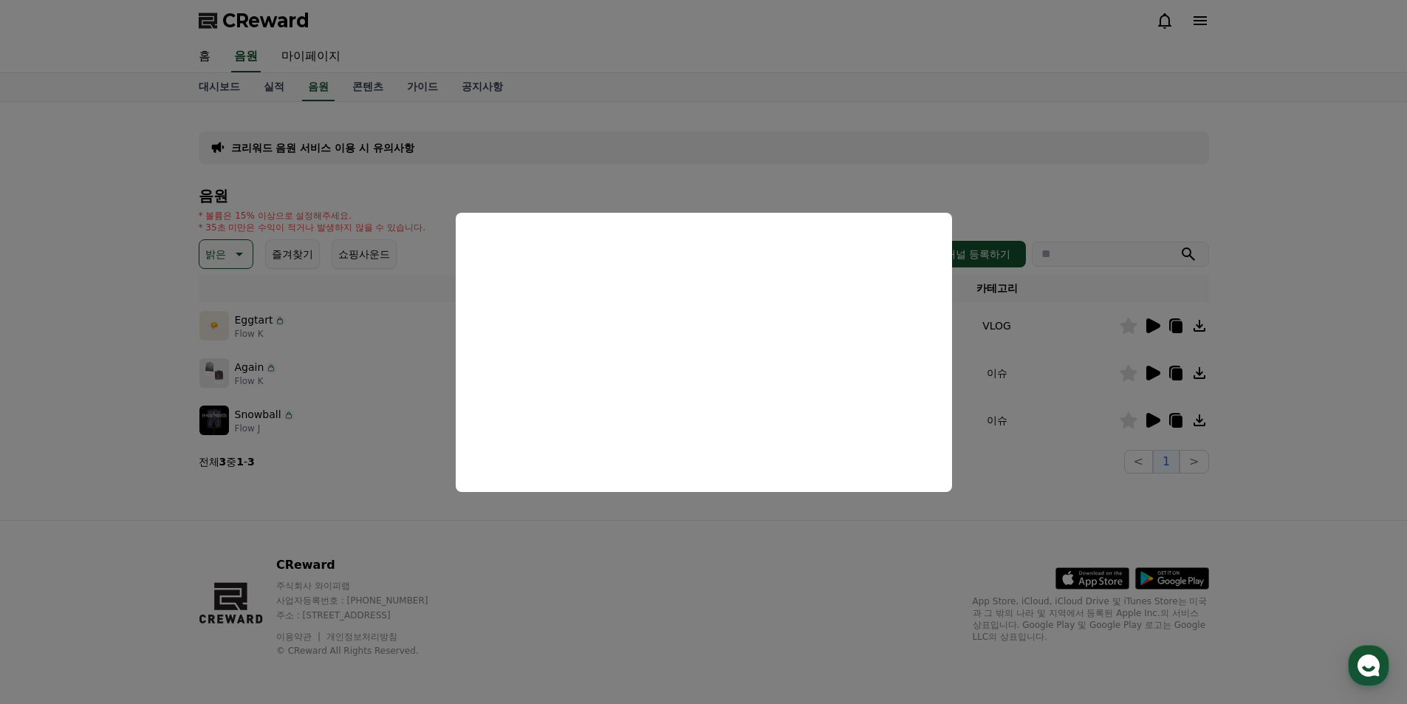
click at [699, 504] on button "close modal" at bounding box center [703, 352] width 1407 height 704
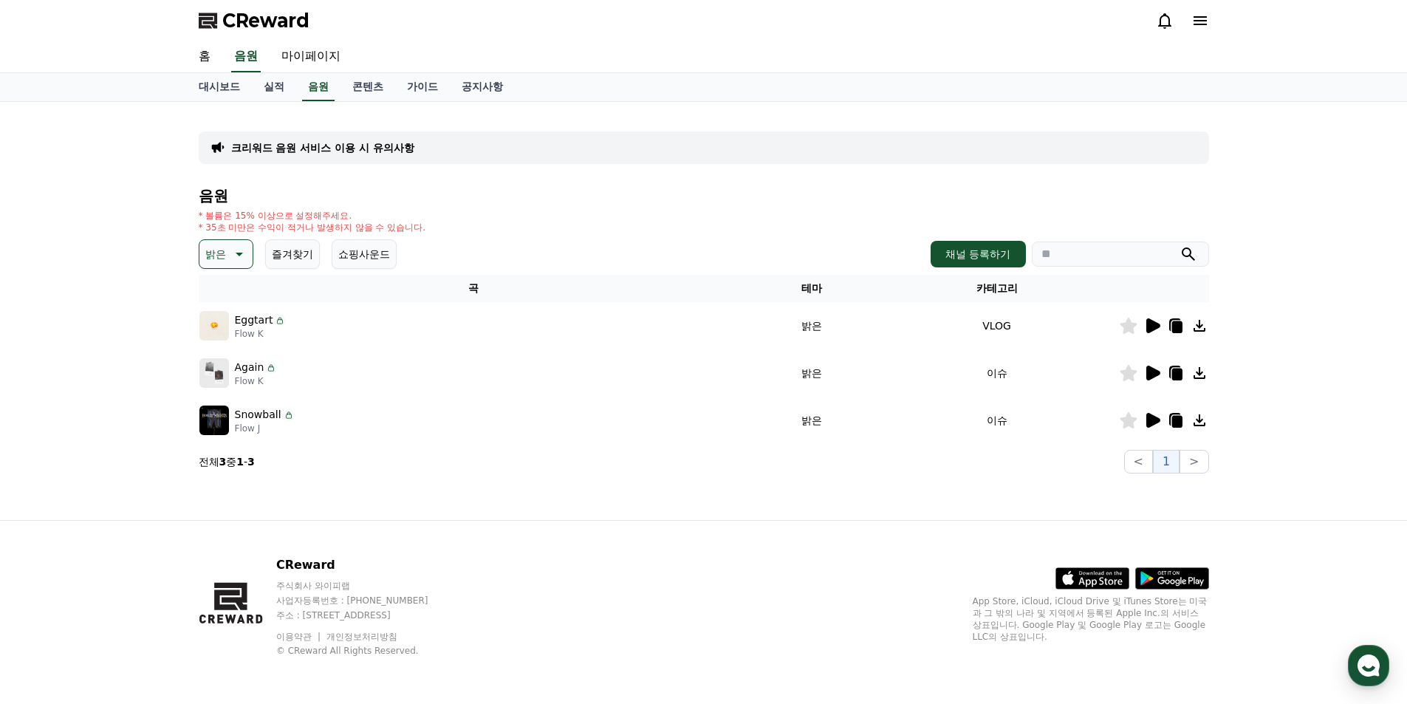
click at [238, 245] on icon at bounding box center [238, 254] width 18 height 18
click at [225, 300] on button "호기심" at bounding box center [222, 296] width 43 height 32
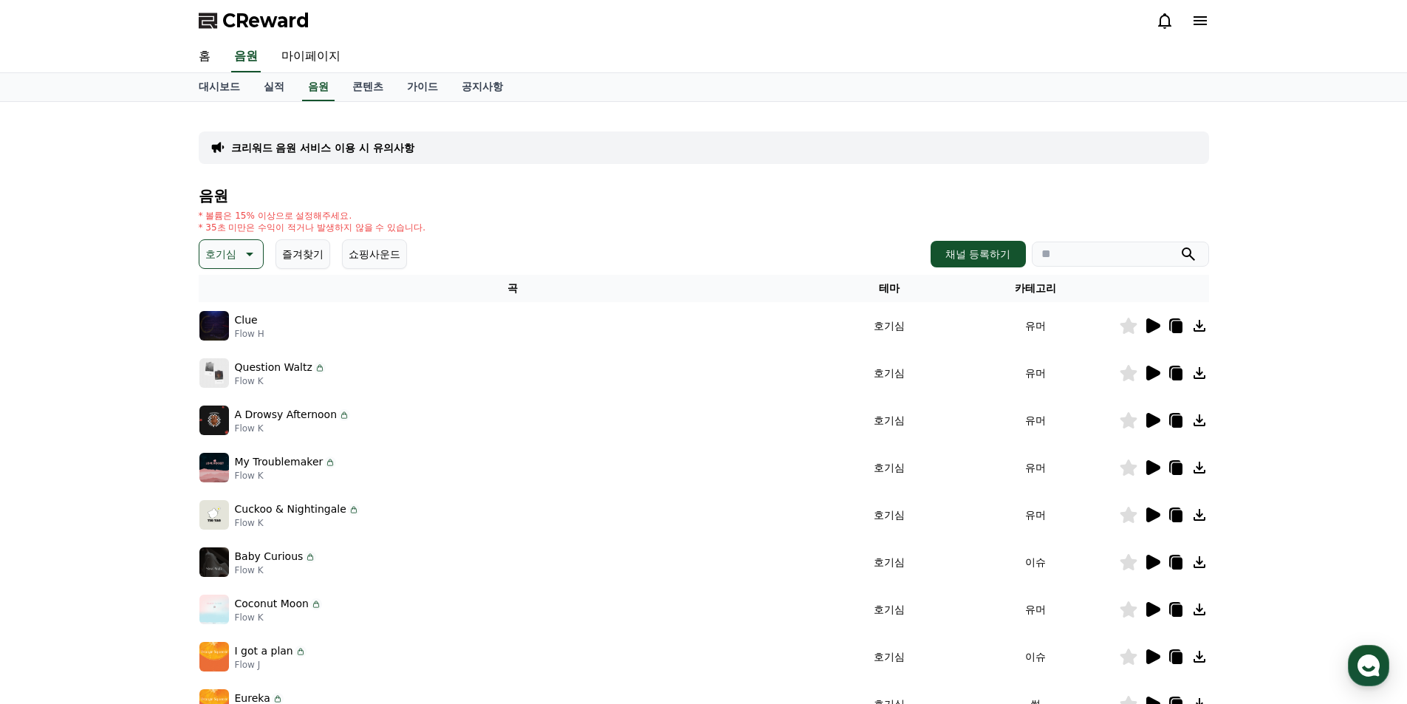
click at [1156, 322] on icon at bounding box center [1152, 326] width 18 height 18
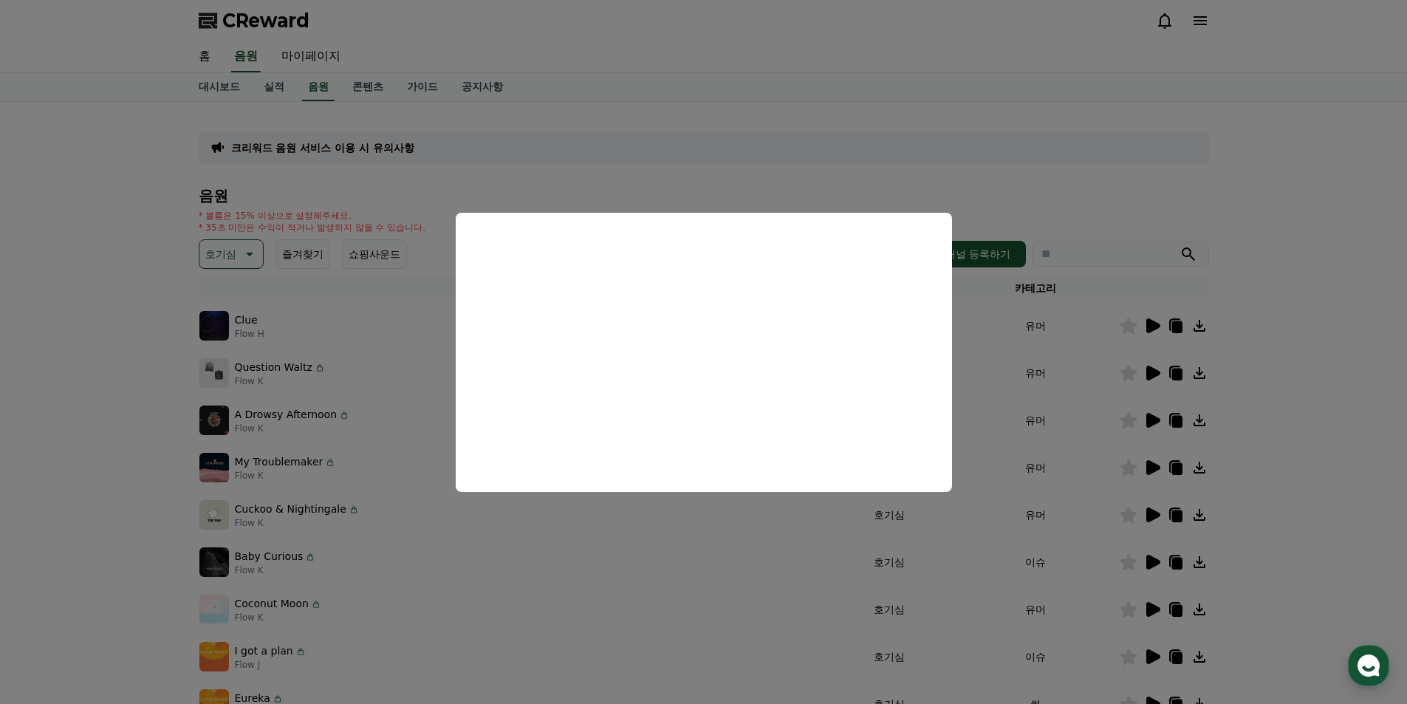
click at [1265, 438] on button "close modal" at bounding box center [703, 352] width 1407 height 704
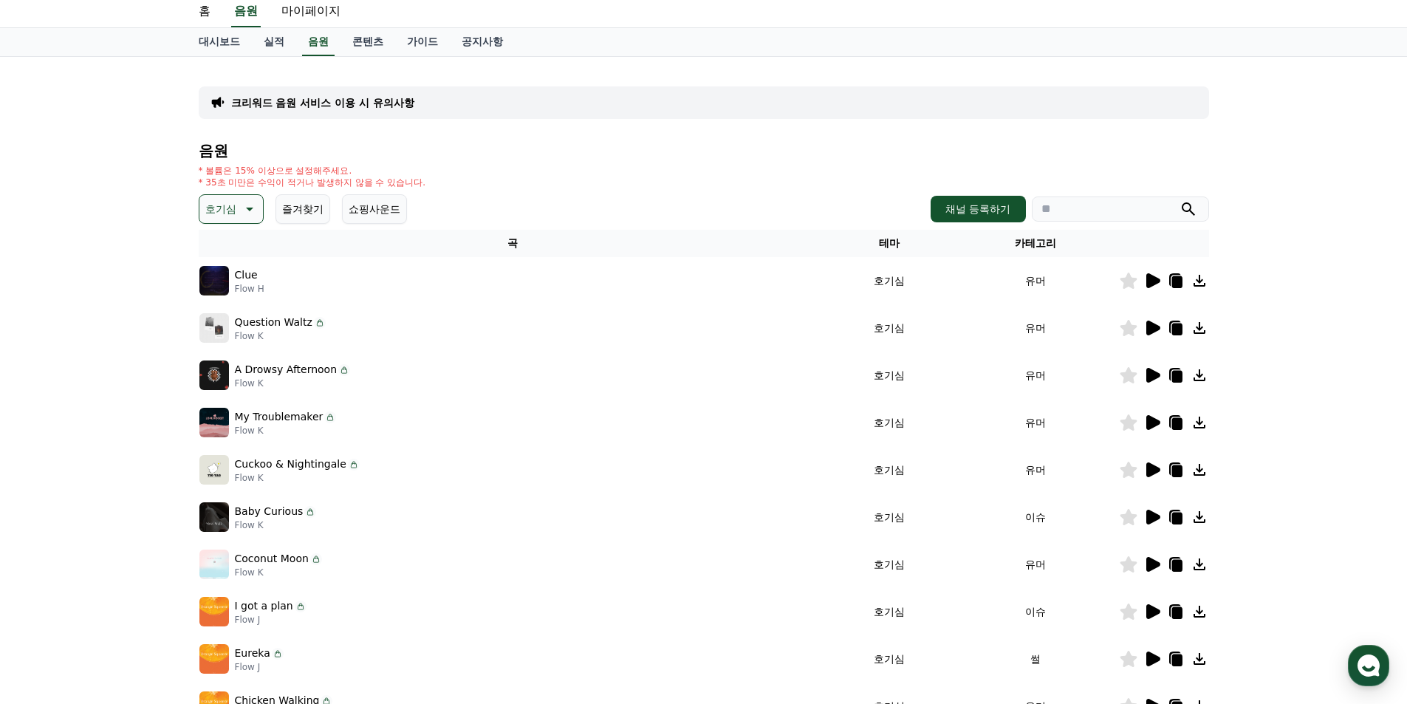
scroll to position [148, 0]
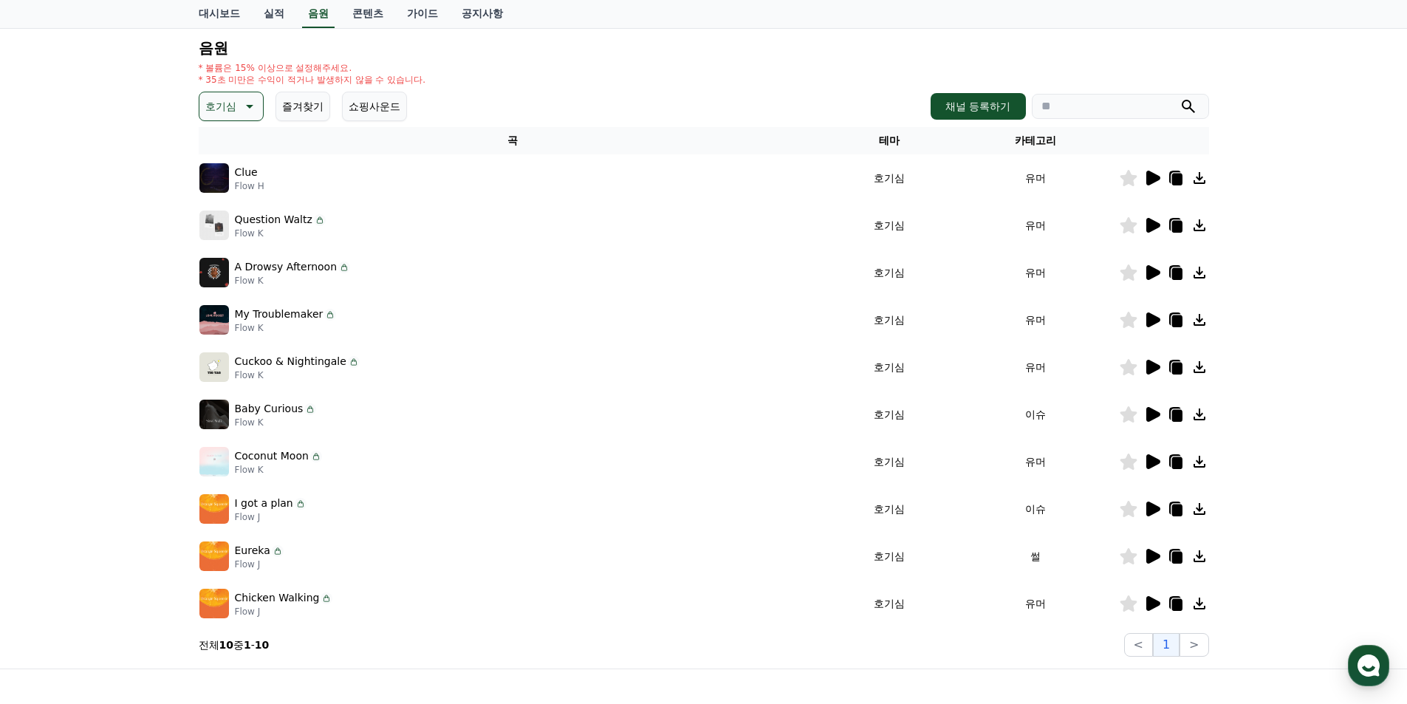
click at [1147, 411] on icon at bounding box center [1153, 414] width 14 height 15
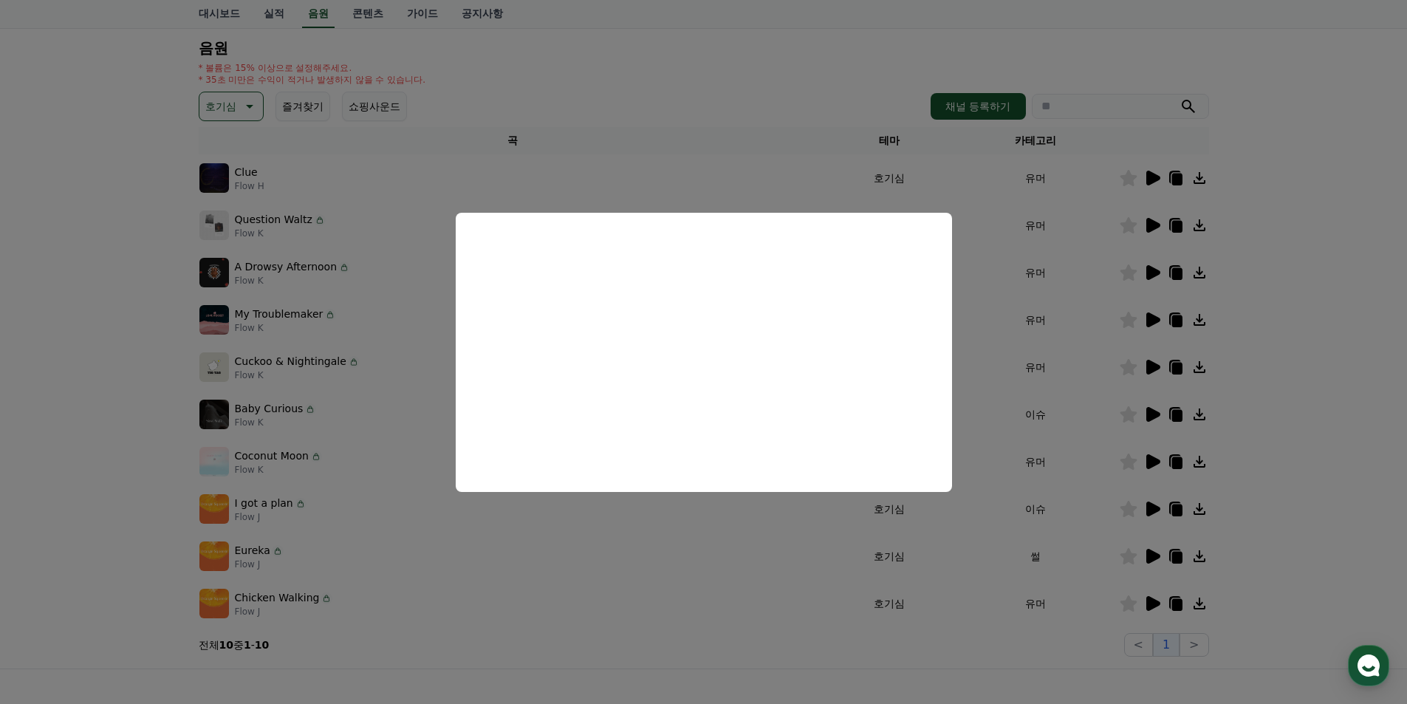
click at [690, 529] on button "close modal" at bounding box center [703, 352] width 1407 height 704
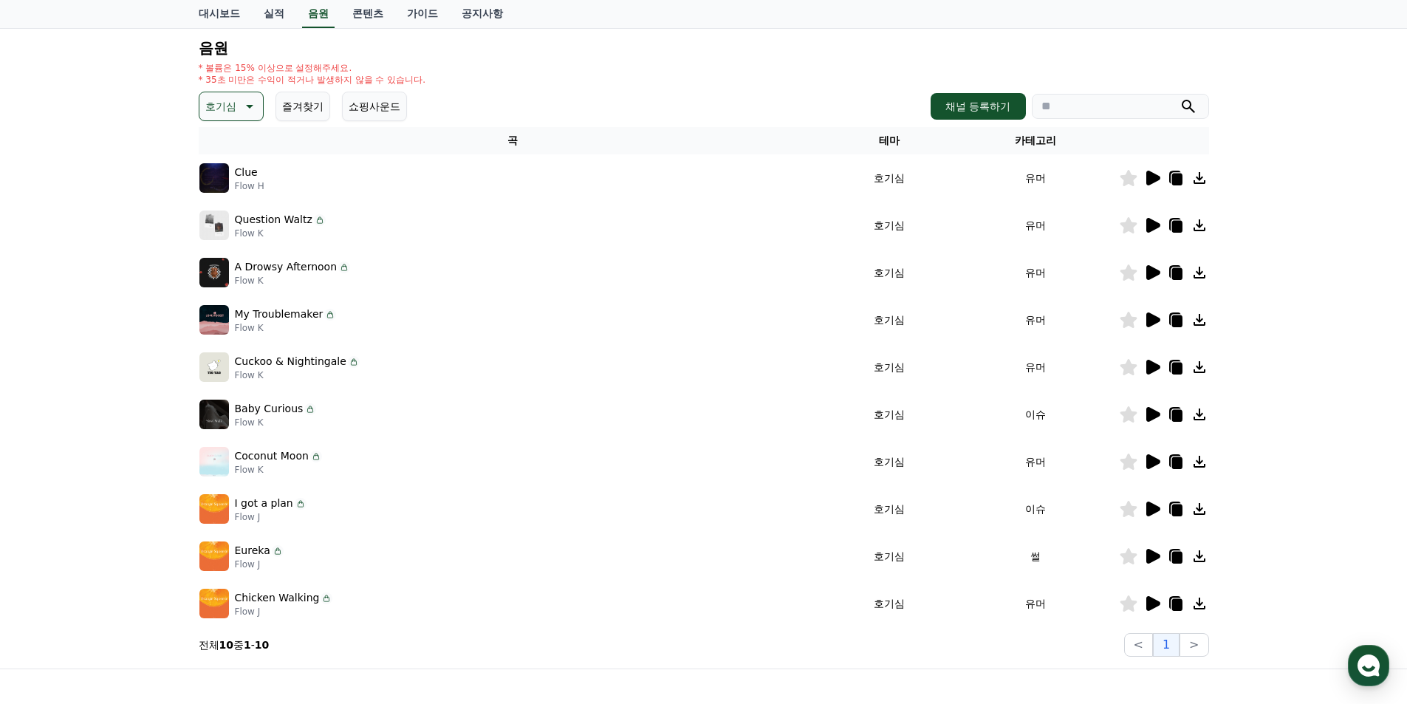
click at [1157, 467] on icon at bounding box center [1152, 462] width 18 height 18
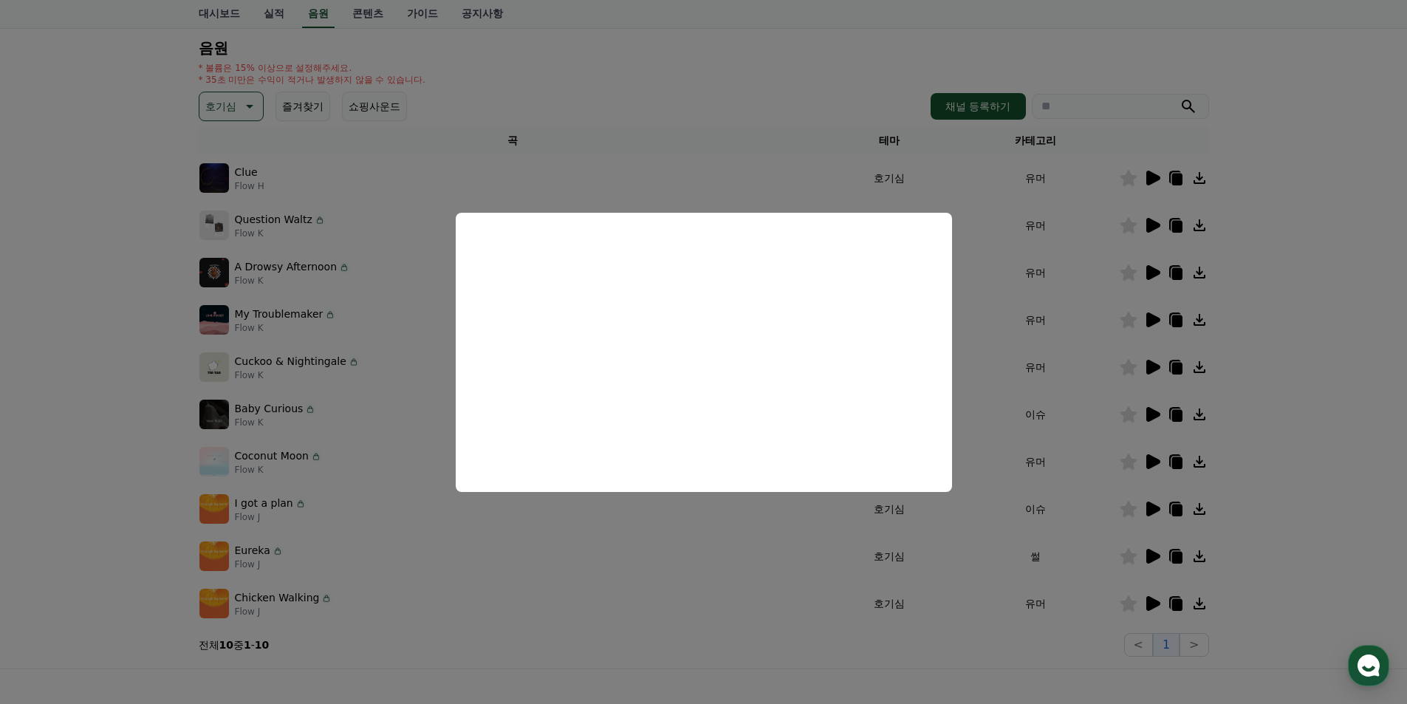
click at [138, 179] on button "close modal" at bounding box center [703, 352] width 1407 height 704
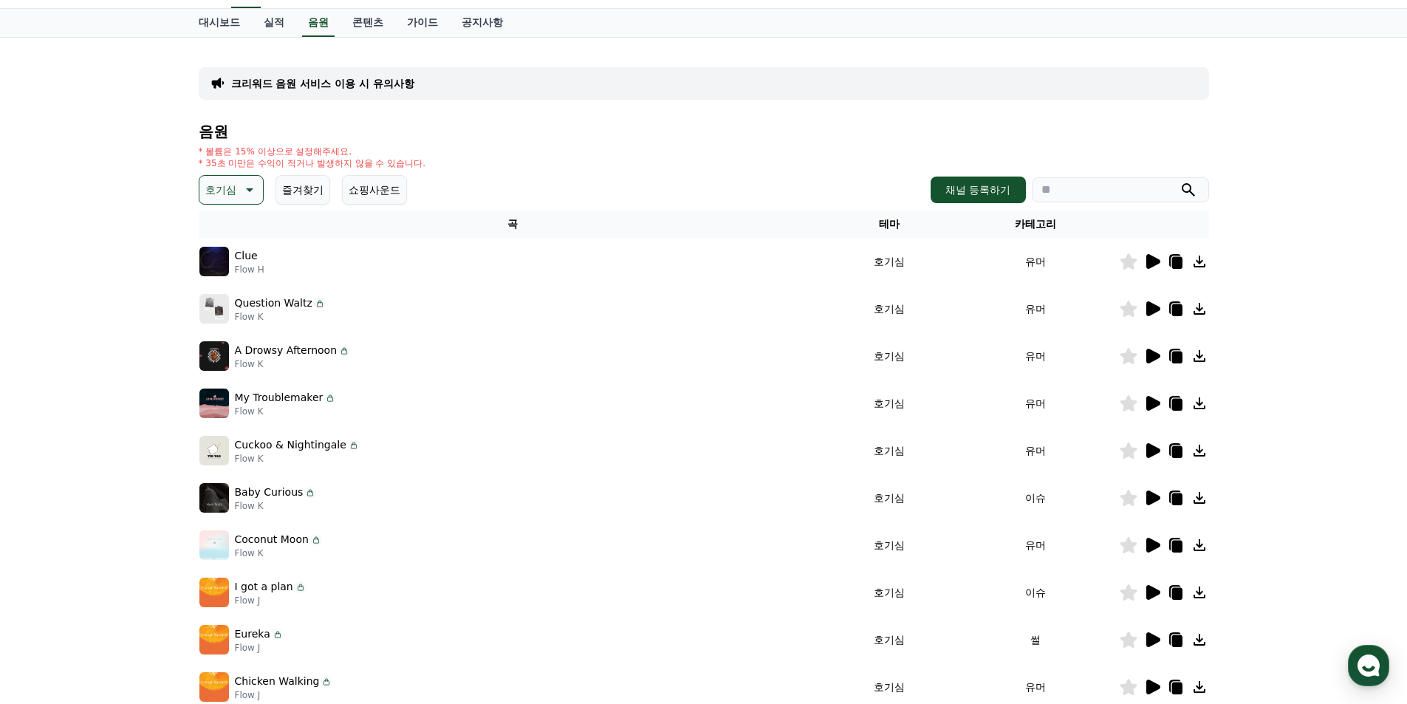
scroll to position [0, 0]
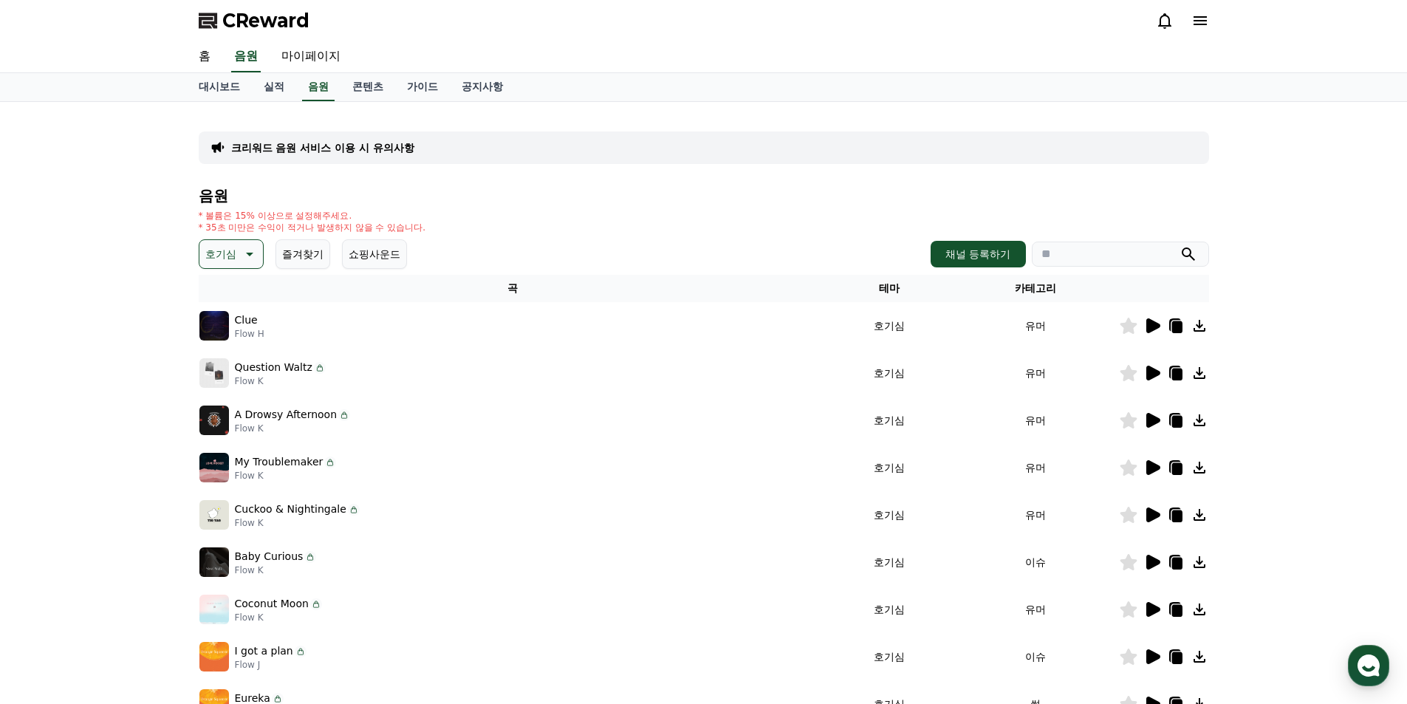
click at [275, 21] on span "CReward" at bounding box center [265, 21] width 87 height 24
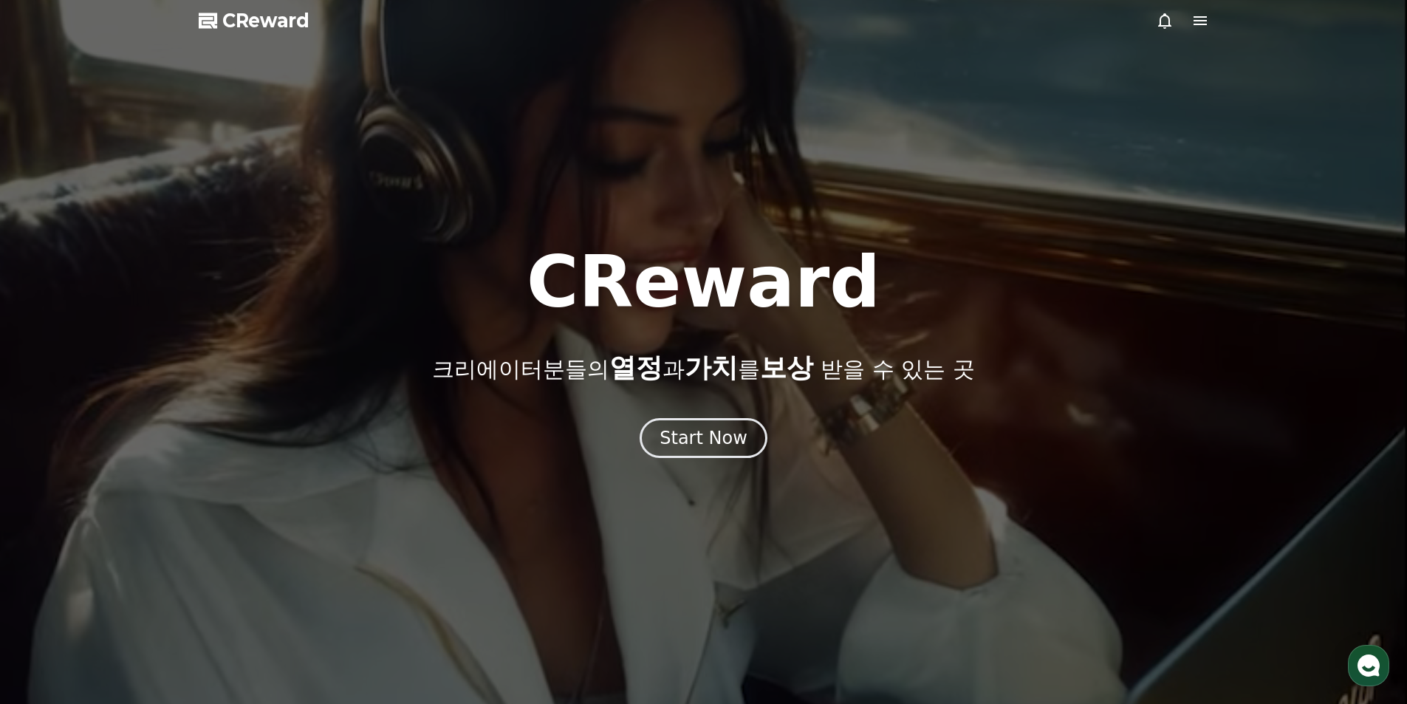
click at [748, 463] on div at bounding box center [703, 352] width 1407 height 704
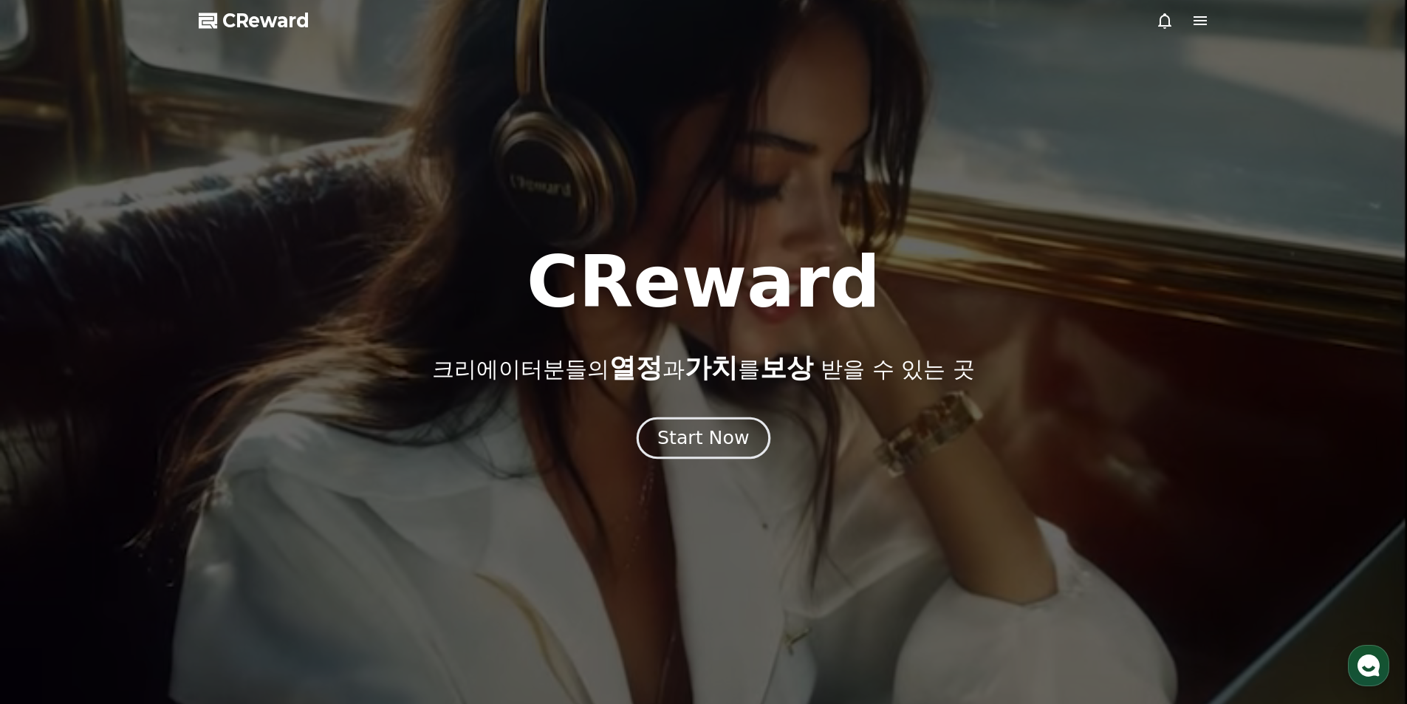
click at [738, 442] on div "Start Now" at bounding box center [703, 437] width 92 height 25
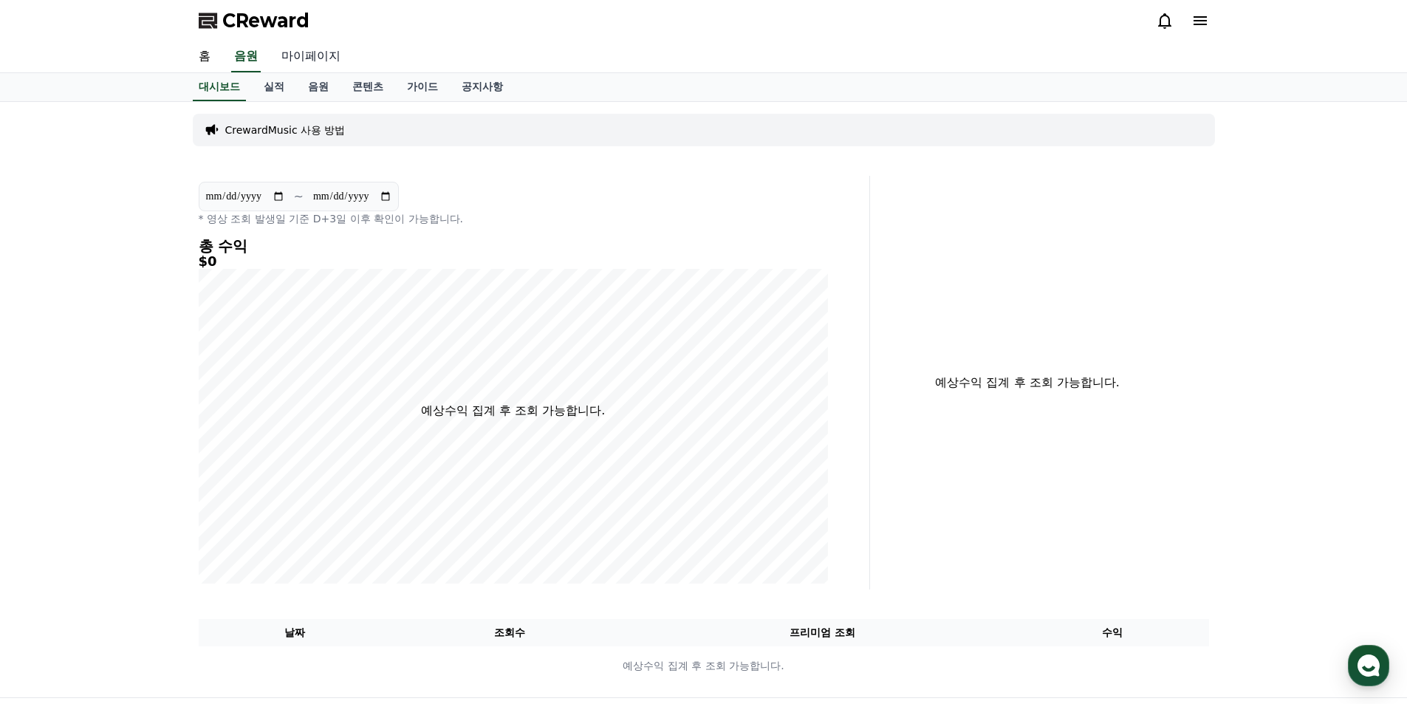
click at [299, 52] on link "마이페이지" at bounding box center [311, 56] width 83 height 31
select select "**********"
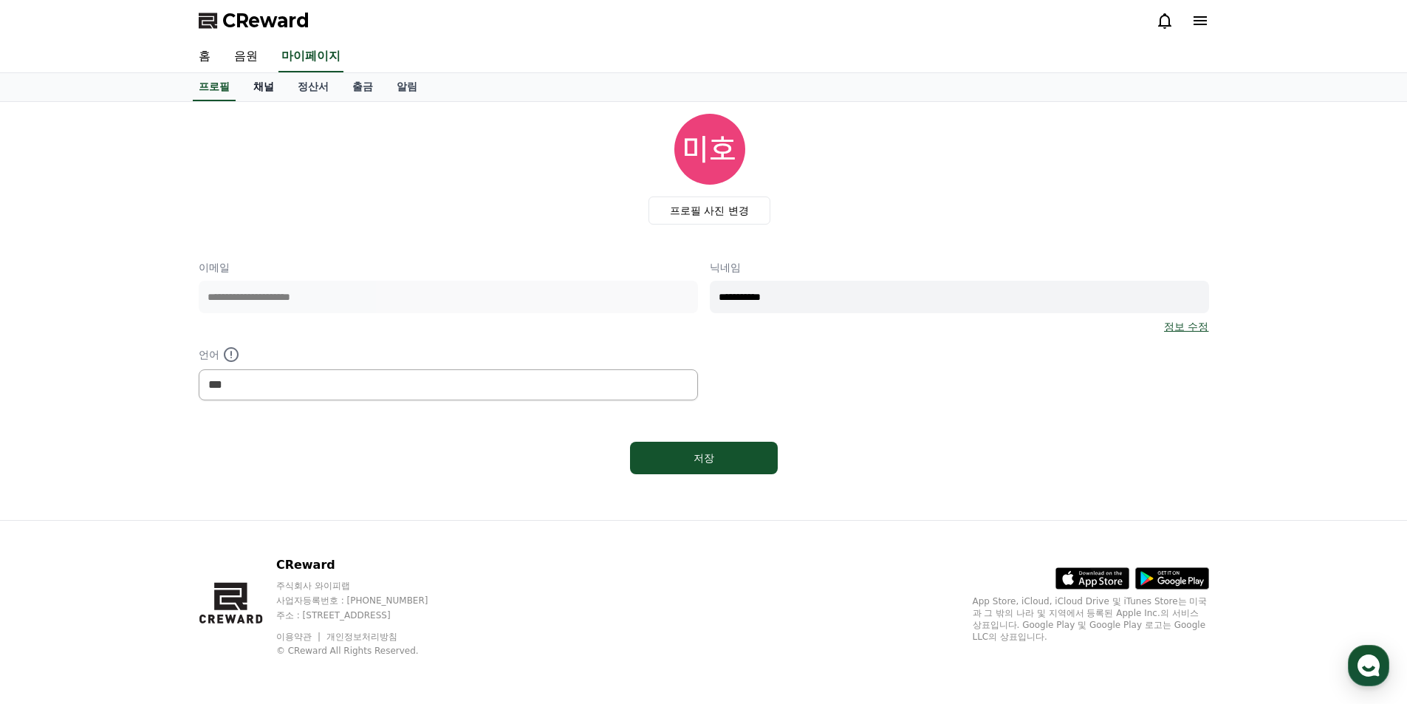
click at [273, 84] on link "채널" at bounding box center [263, 87] width 44 height 28
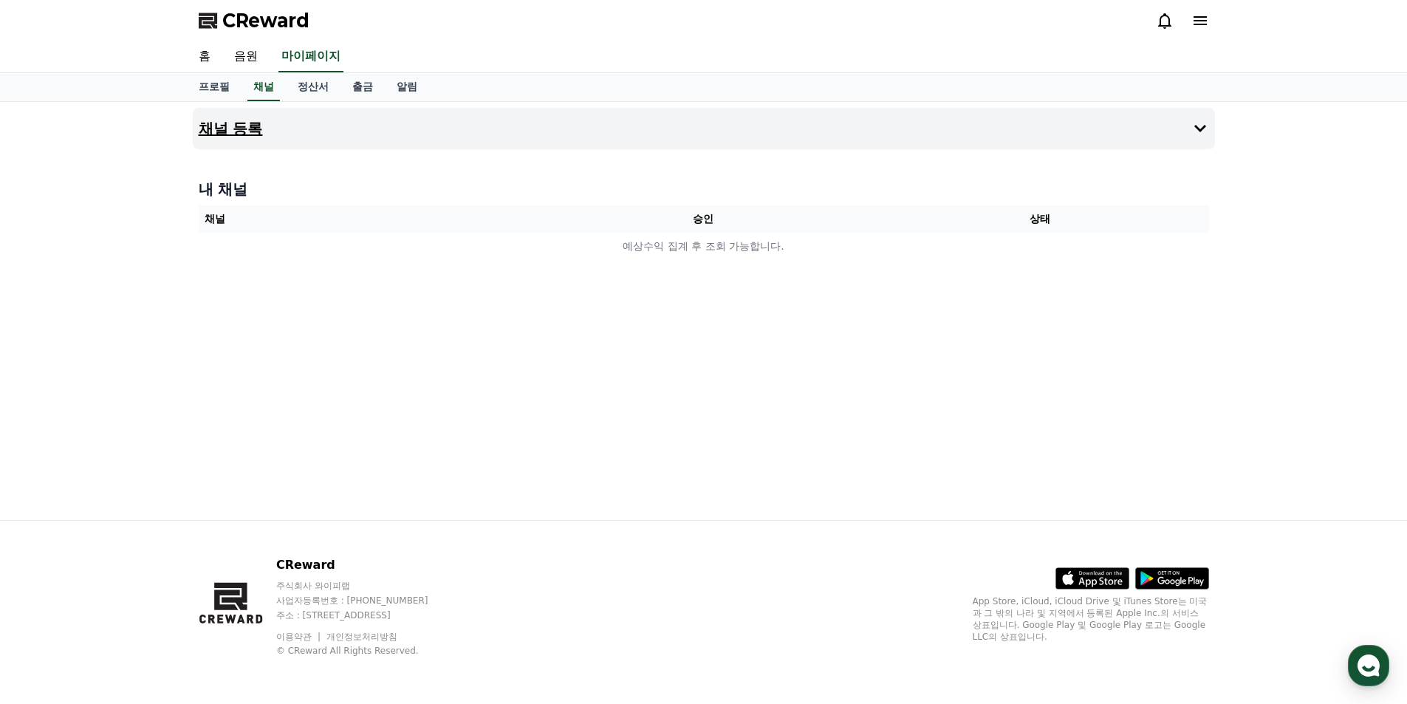
click at [357, 134] on button "채널 등록" at bounding box center [704, 128] width 1022 height 41
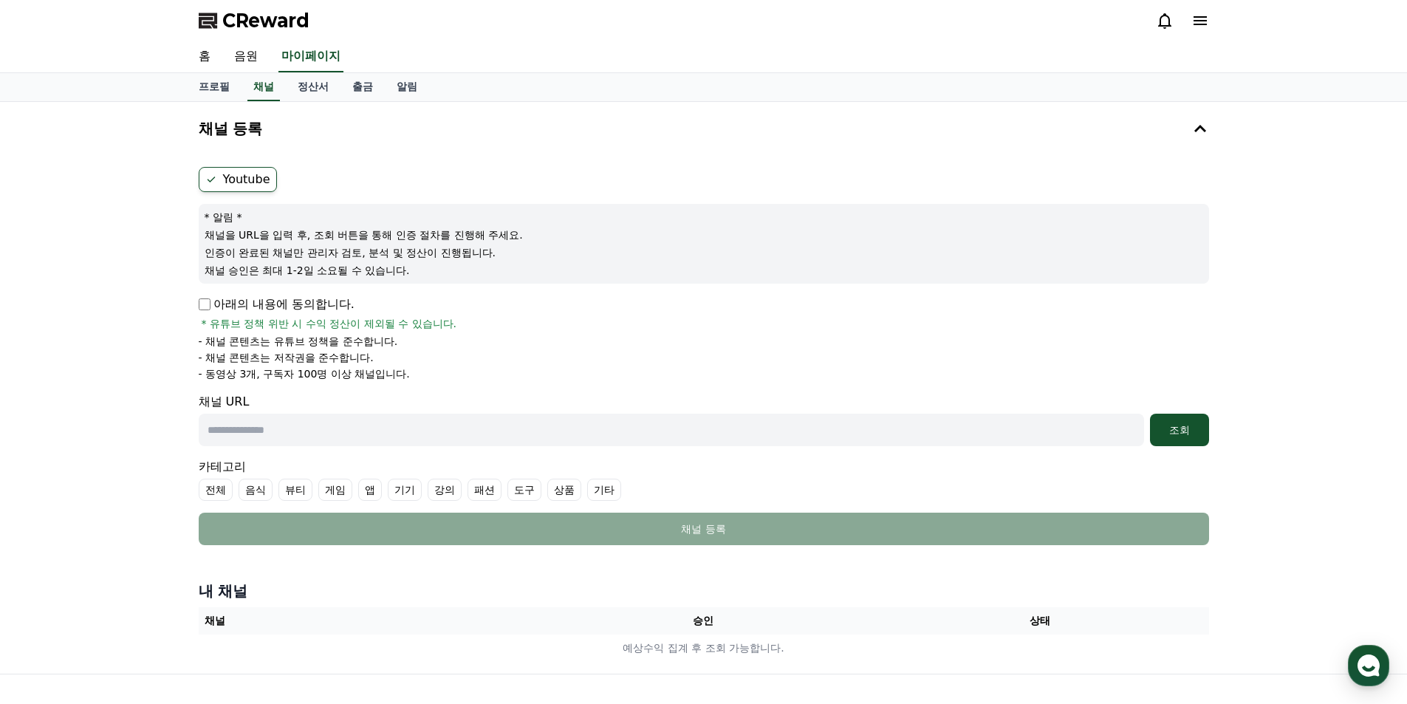
drag, startPoint x: 403, startPoint y: 371, endPoint x: 170, endPoint y: 343, distance: 235.0
click at [170, 343] on div "채널 등록 Youtube * 알림 * 채널을 URL을 입력 후, 조회 버튼을 통해 인증 절차를 진행해 주세요. 인증이 완료된 채널만 관리자 검…" at bounding box center [703, 388] width 1407 height 572
drag, startPoint x: 218, startPoint y: 323, endPoint x: 455, endPoint y: 345, distance: 238.1
click at [455, 345] on div "아래의 내용에 동의합니다. * 유튜브 정책 위반 시 수익 정산이 제외될 수 있습니다. - 채널 콘텐츠는 유튜브 정책을 준수합니다. - 채널 콘…" at bounding box center [704, 338] width 1010 height 86
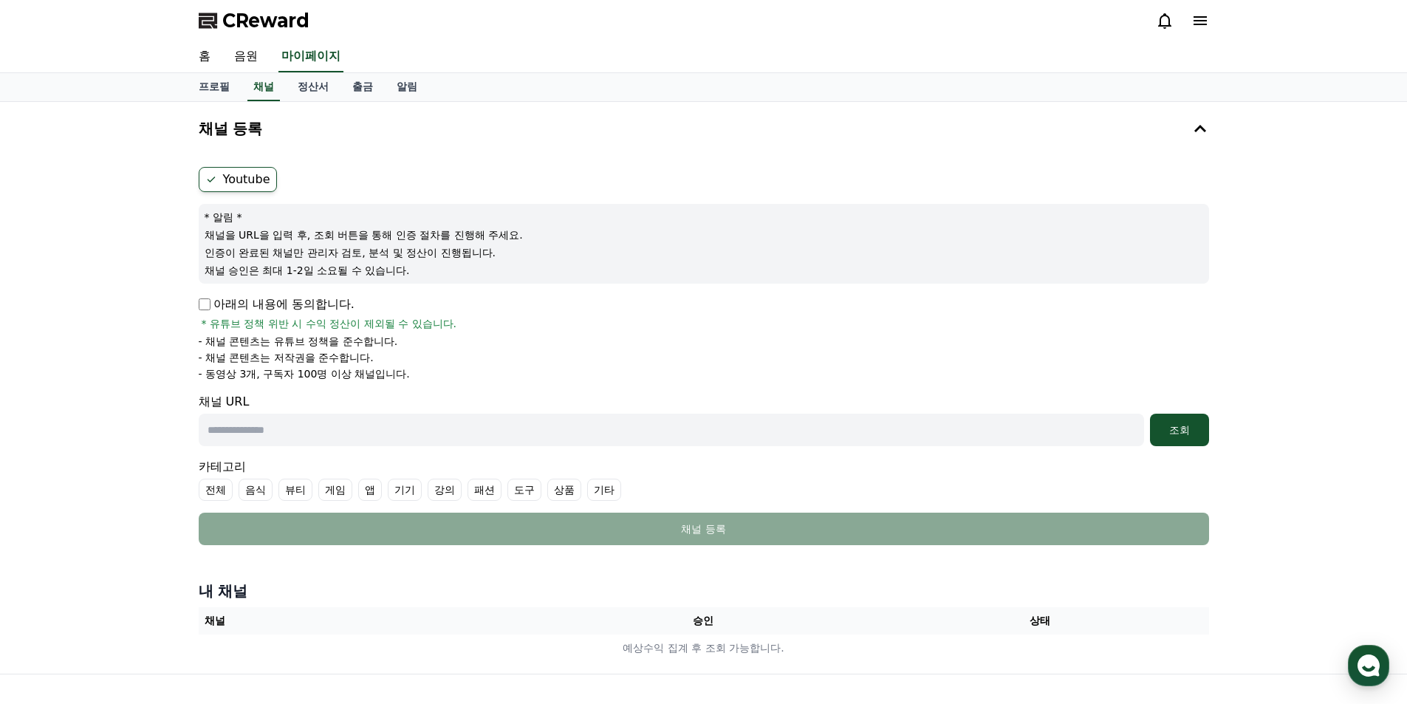
click at [455, 345] on li "- 채널 콘텐츠는 유튜브 정책을 준수합니다." at bounding box center [704, 341] width 1010 height 15
click at [226, 89] on link "프로필" at bounding box center [214, 87] width 55 height 28
select select "**********"
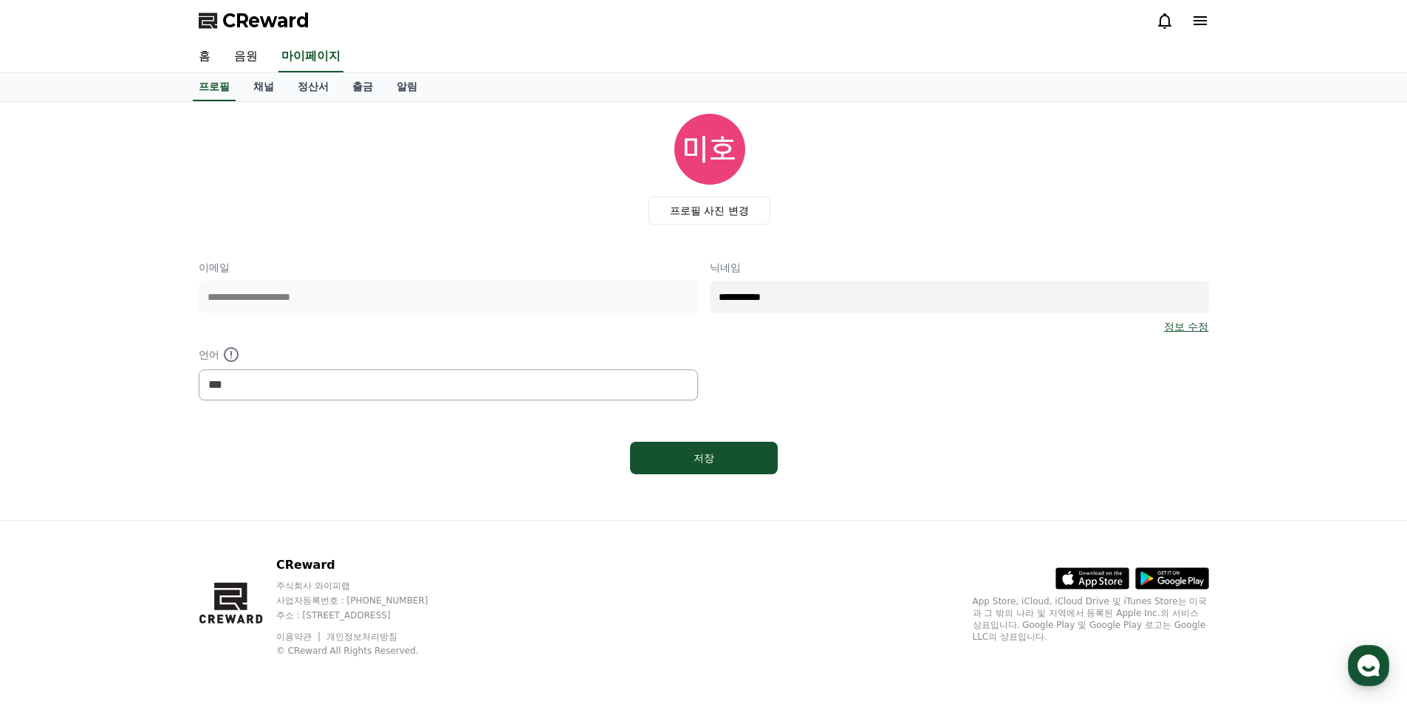
click at [241, 37] on div "CReward" at bounding box center [704, 20] width 1034 height 41
click at [260, 62] on link "음원" at bounding box center [245, 56] width 47 height 31
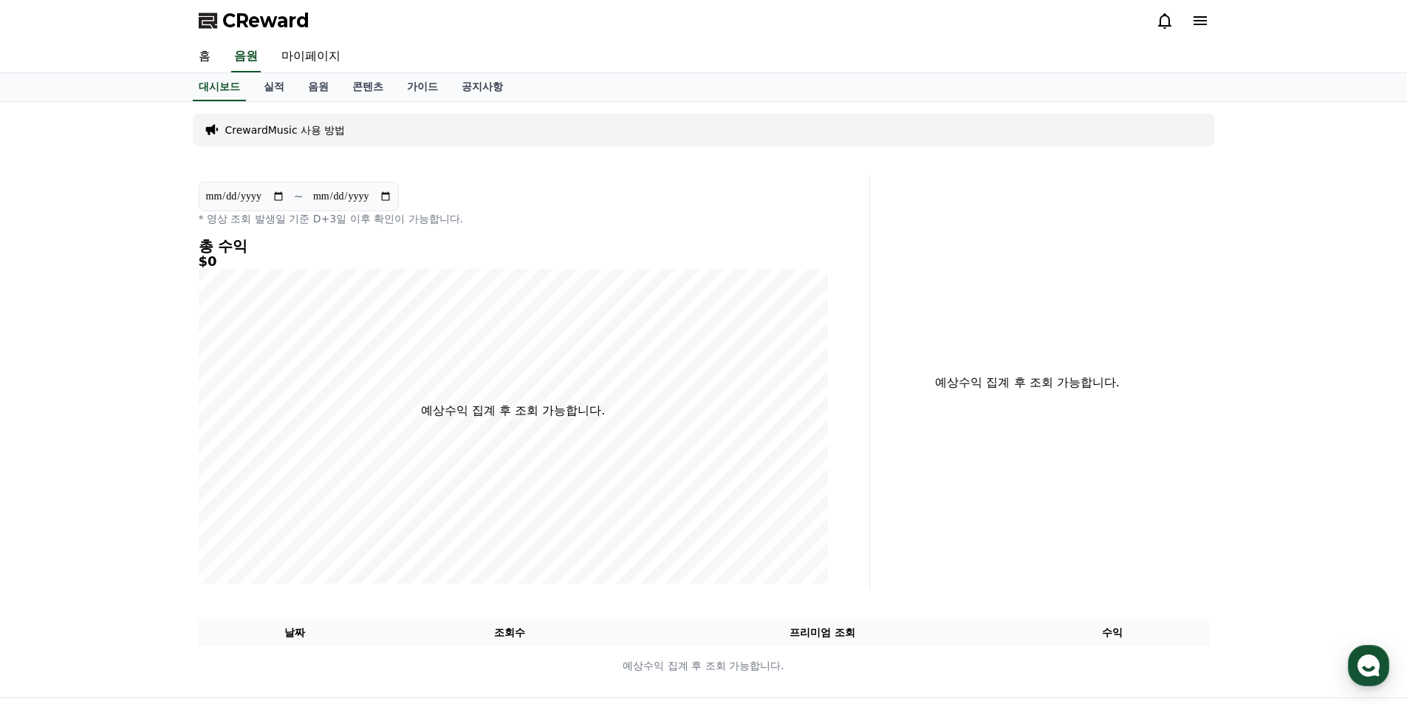
click at [183, 59] on div "홈 음원 마이페이지" at bounding box center [703, 57] width 1407 height 32
click at [203, 60] on link "홈" at bounding box center [204, 56] width 35 height 31
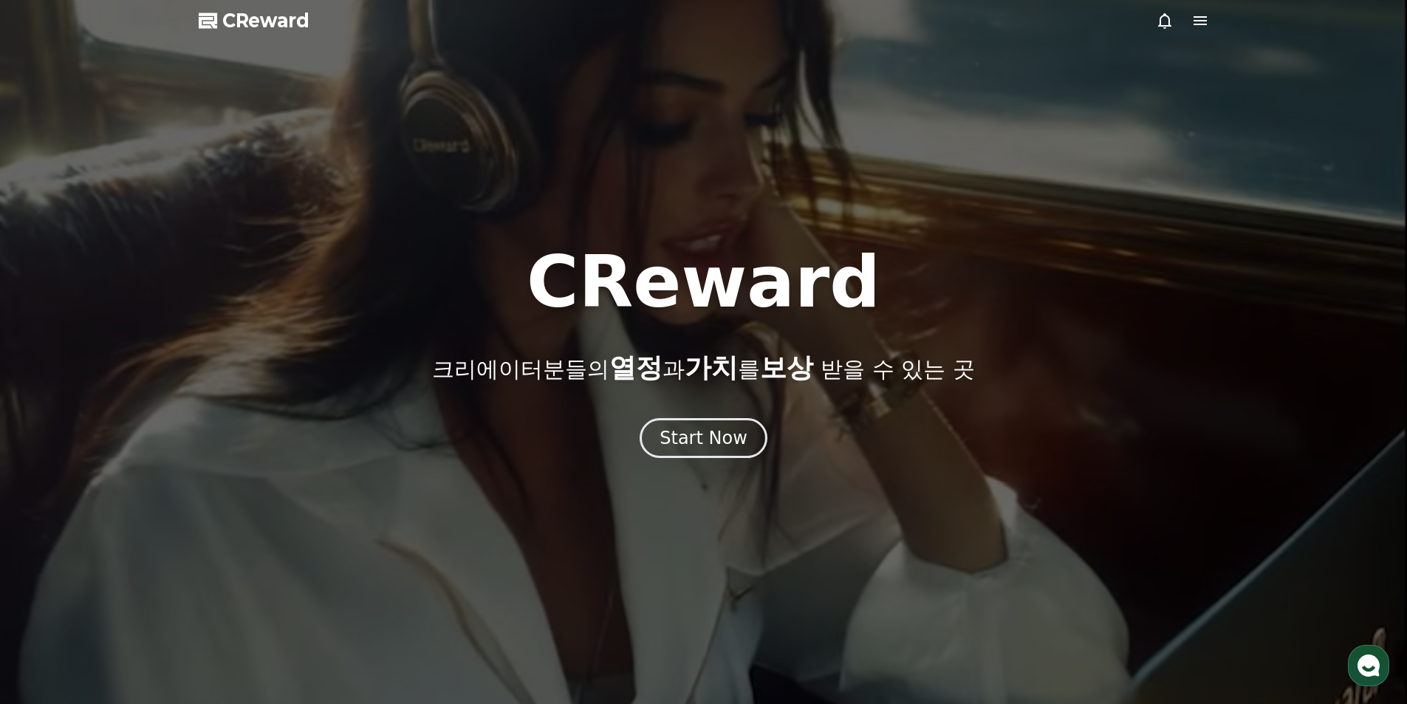
click at [245, 24] on span "CReward" at bounding box center [265, 21] width 87 height 24
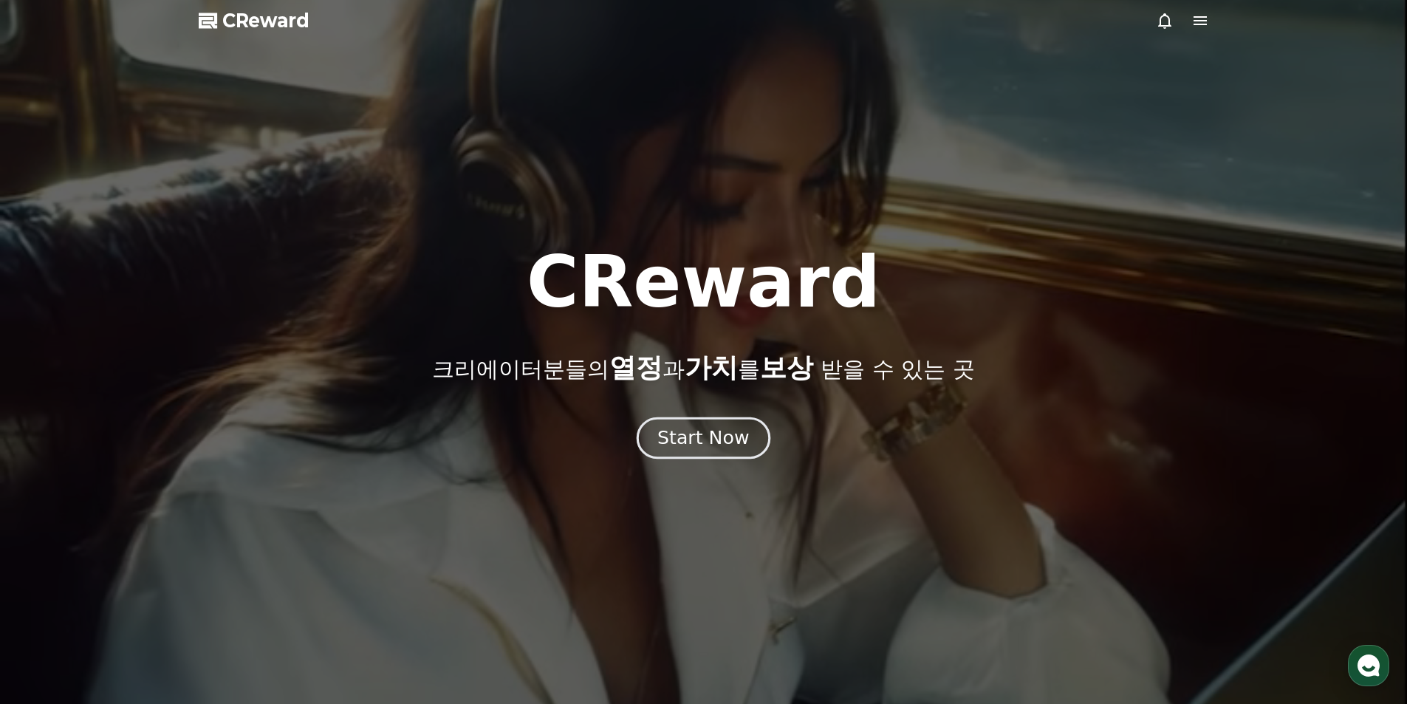
click at [719, 444] on div "Start Now" at bounding box center [703, 437] width 92 height 25
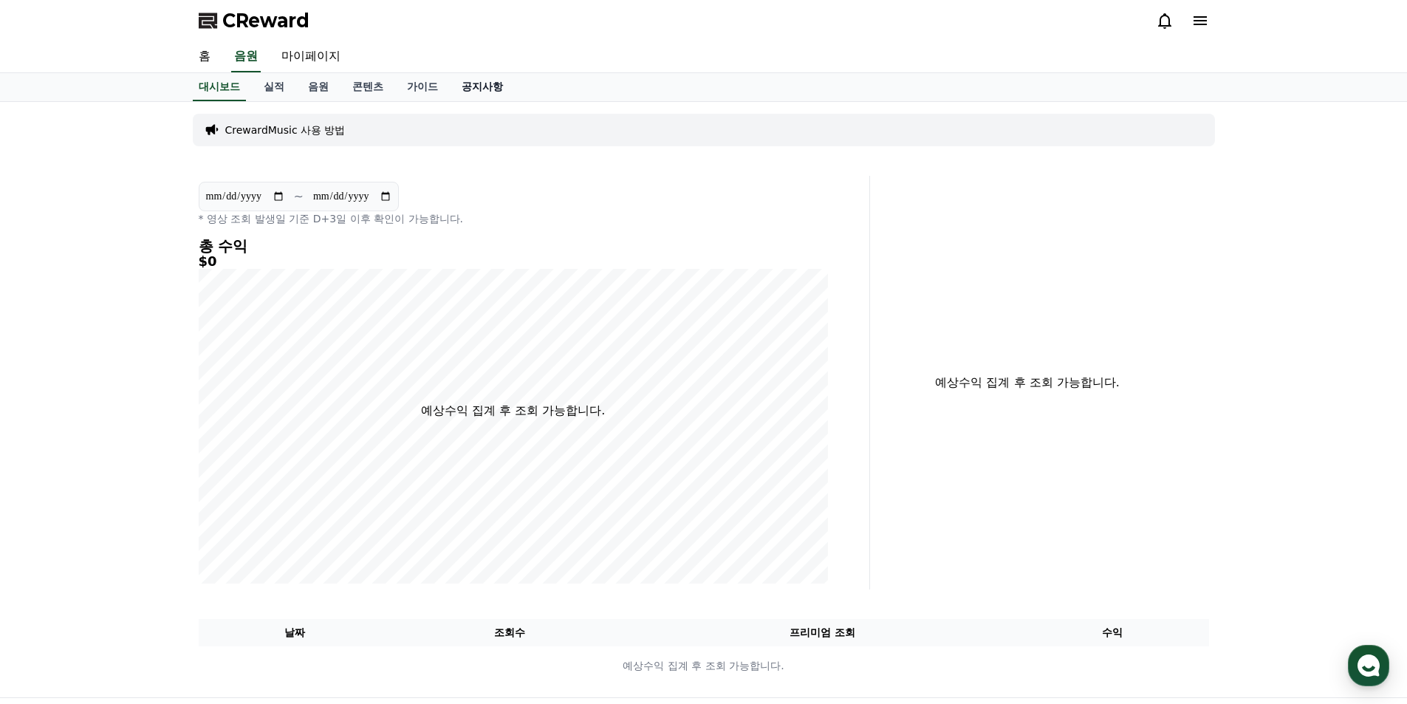
click at [481, 87] on link "공지사항" at bounding box center [482, 87] width 65 height 28
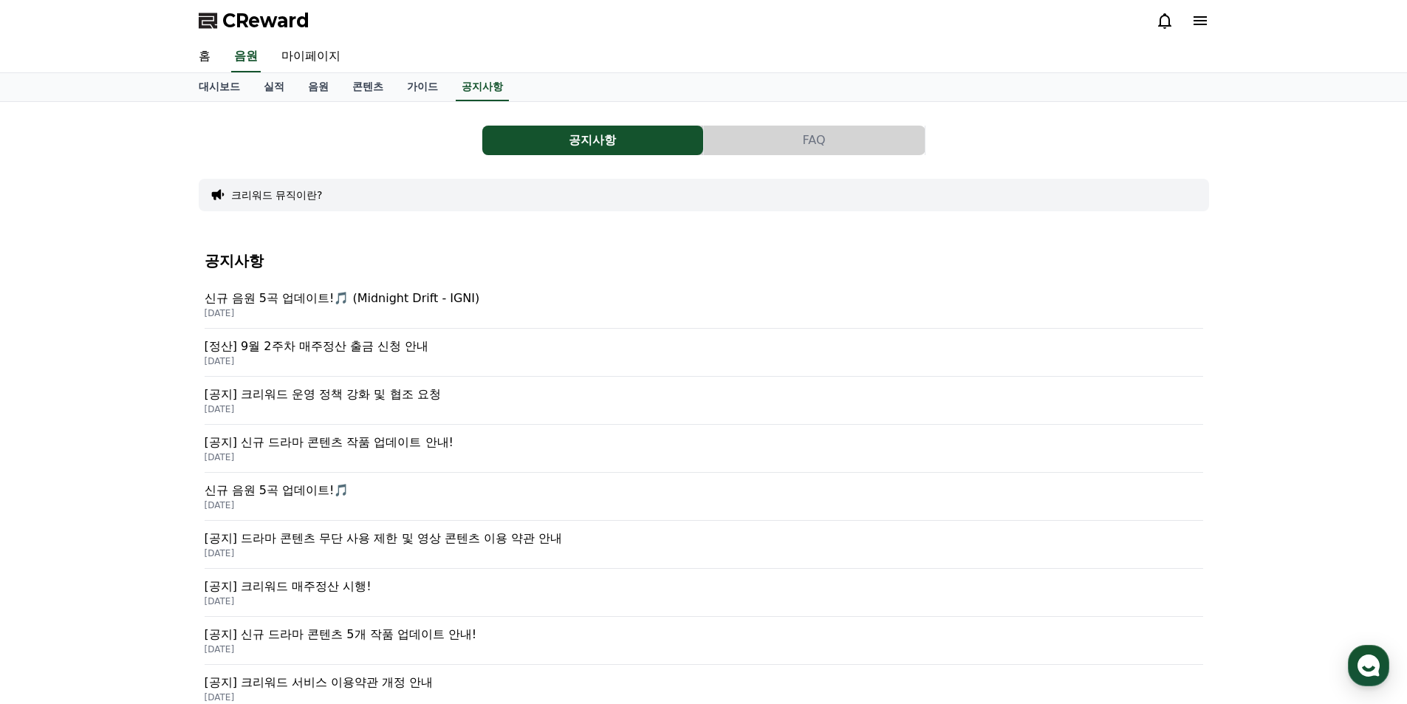
click at [467, 397] on p "[공지] 크리워드 운영 정책 강화 및 협조 요청" at bounding box center [704, 394] width 998 height 18
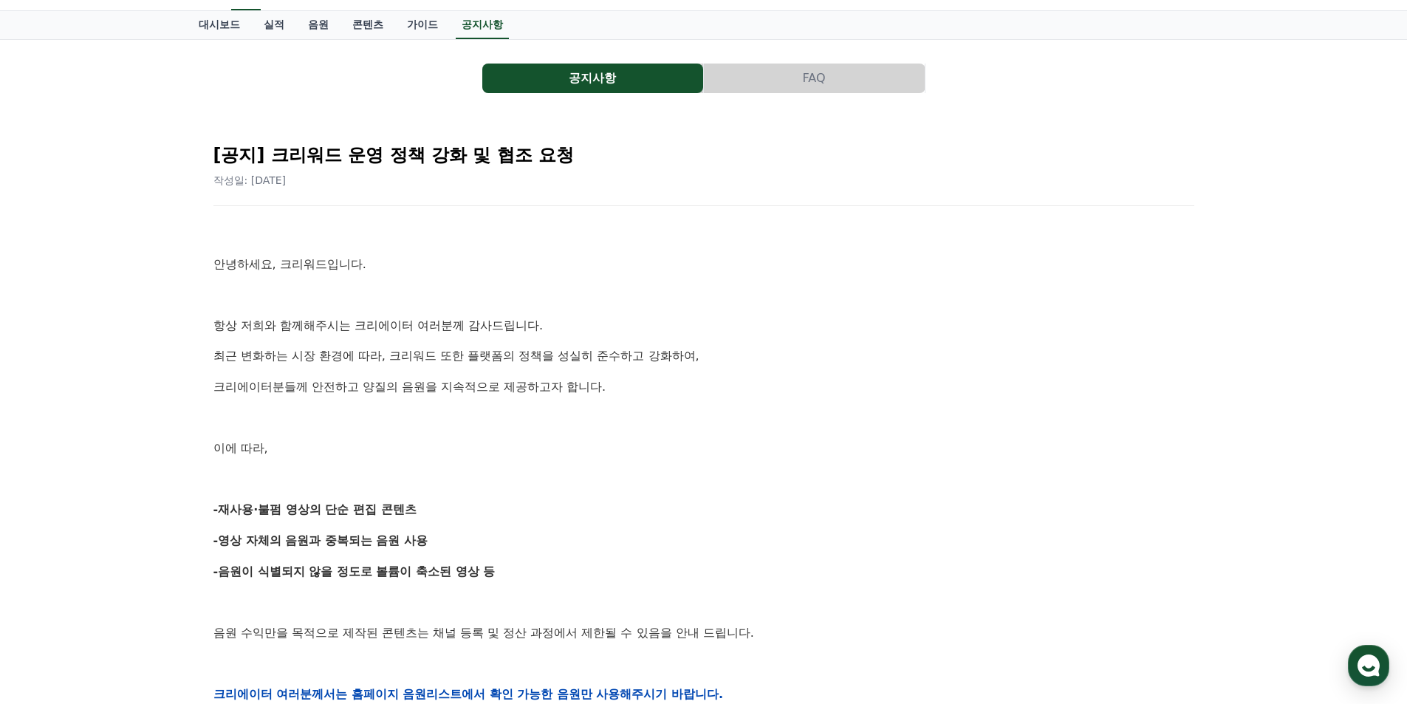
scroll to position [148, 0]
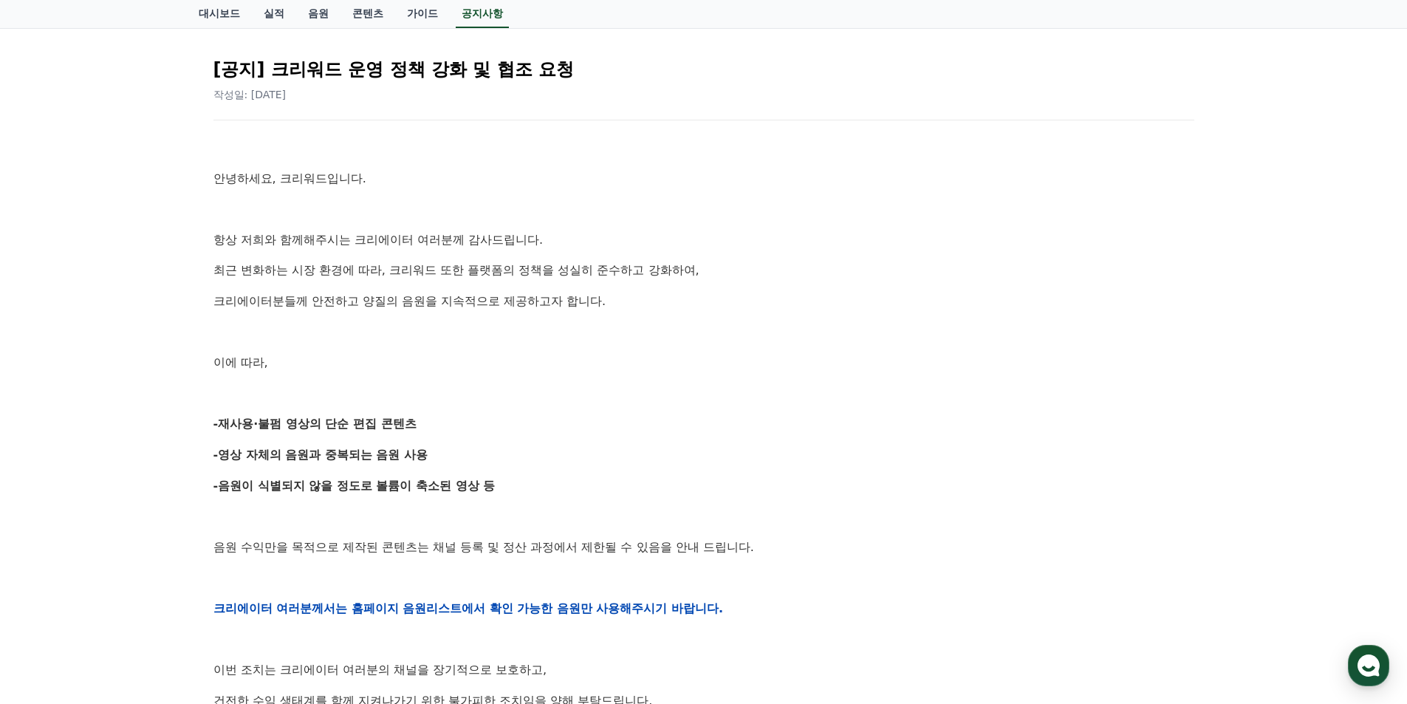
drag, startPoint x: 221, startPoint y: 423, endPoint x: 506, endPoint y: 476, distance: 290.0
click at [506, 476] on div "안녕하세요, 크리워드입니다. 항상 저희와 함께해주시는 크리에이터 여러분께 감사드립니다. 최근 변화하는 시장 환경에 따라, 크리워드 또한 플랫폼…" at bounding box center [703, 608] width 981 height 940
click at [506, 476] on p "-음원이 식별되지 않을 정도로 볼륨이 축소된 영상 등" at bounding box center [703, 485] width 981 height 19
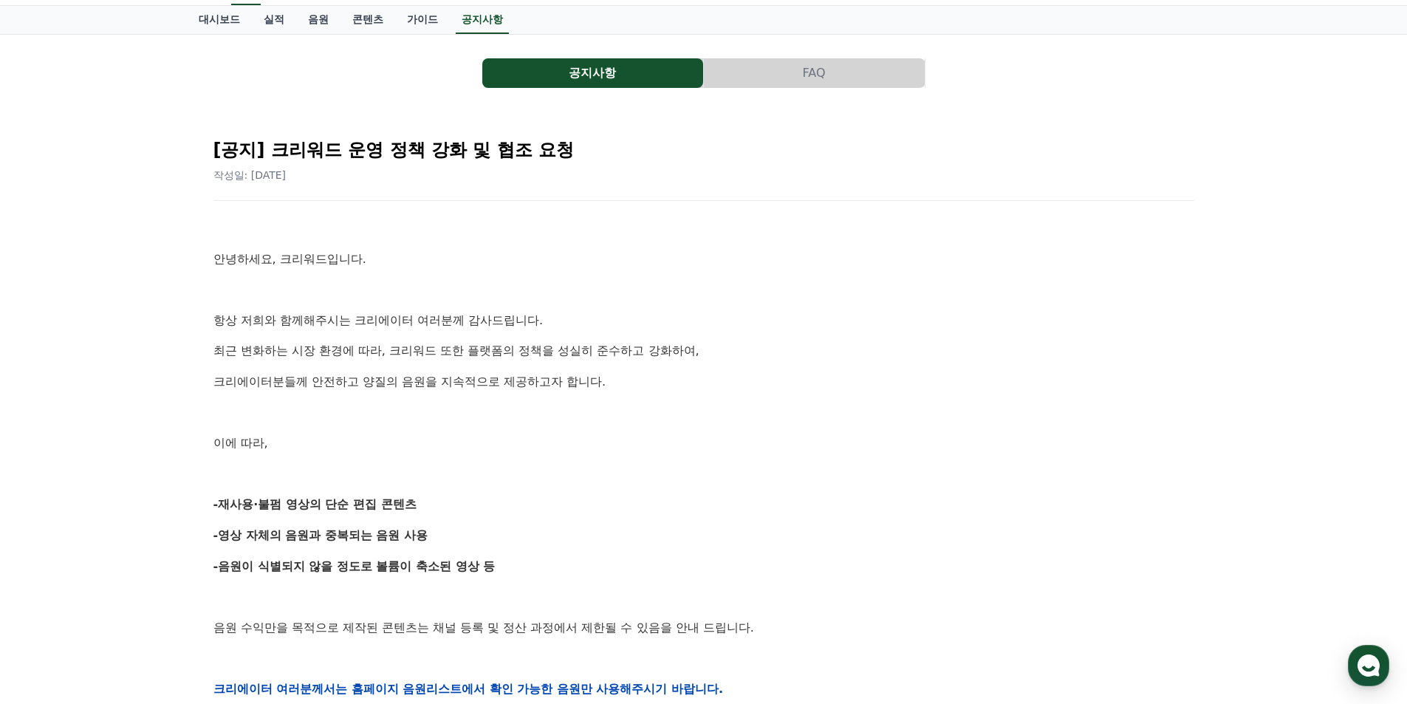
scroll to position [0, 0]
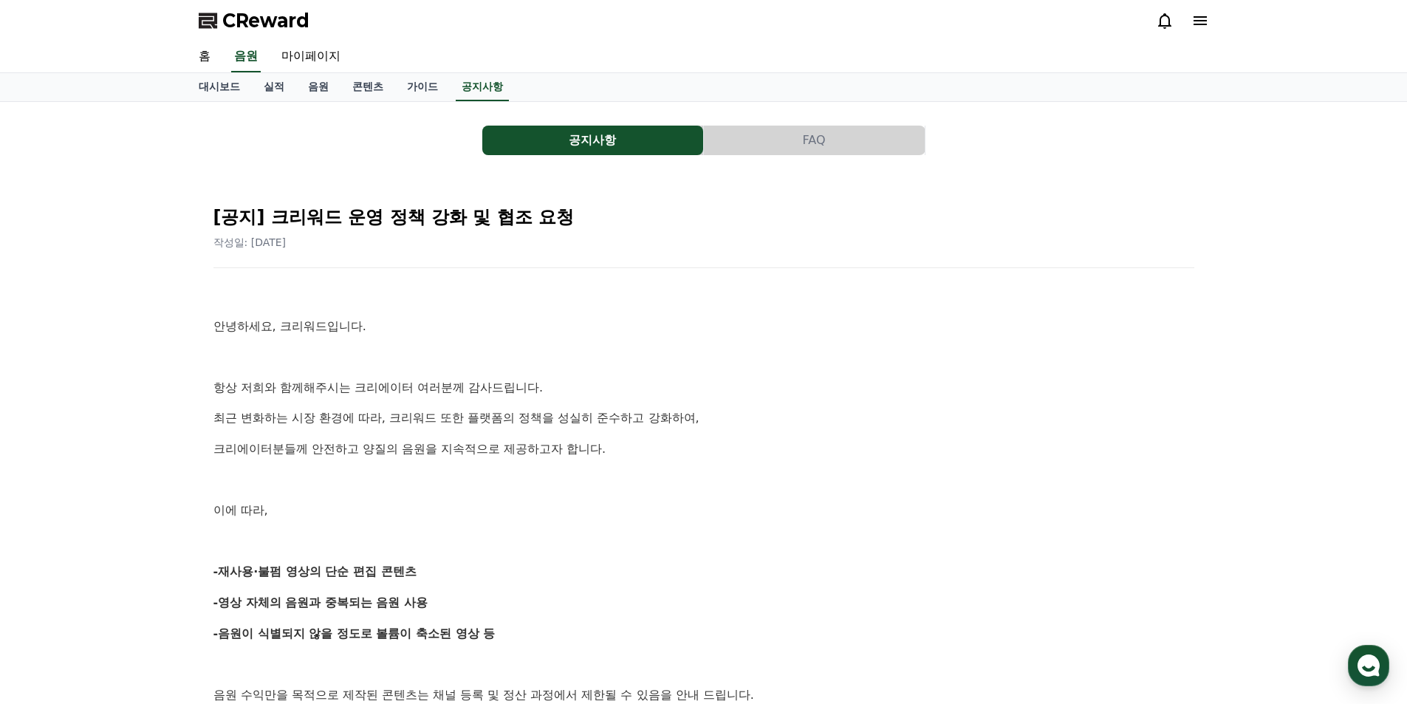
click at [245, 23] on span "CReward" at bounding box center [265, 21] width 87 height 24
